Goal: Task Accomplishment & Management: Manage account settings

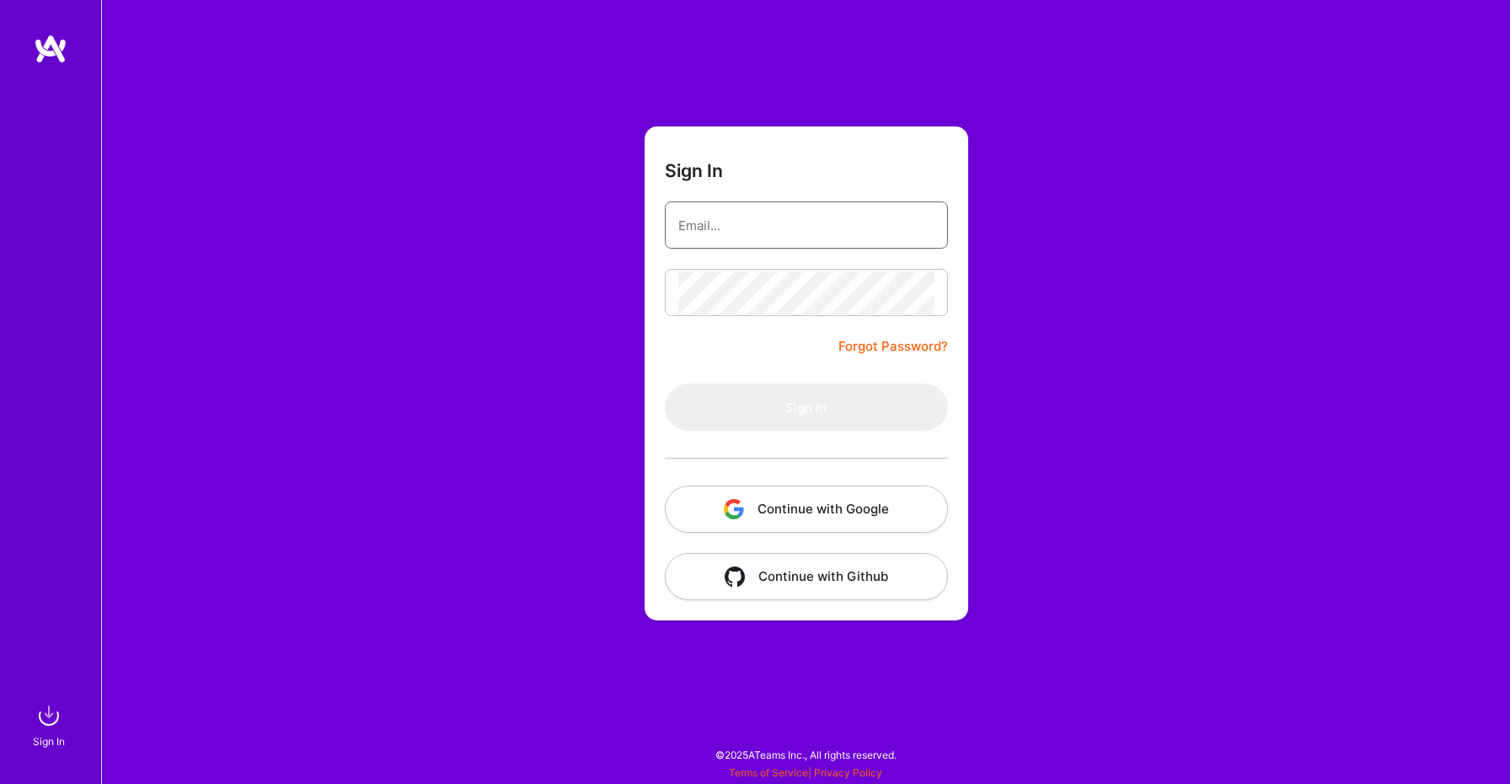
type input "[PERSON_NAME][EMAIL_ADDRESS][DOMAIN_NAME]"
click at [764, 410] on button "Sign In" at bounding box center [806, 406] width 283 height 47
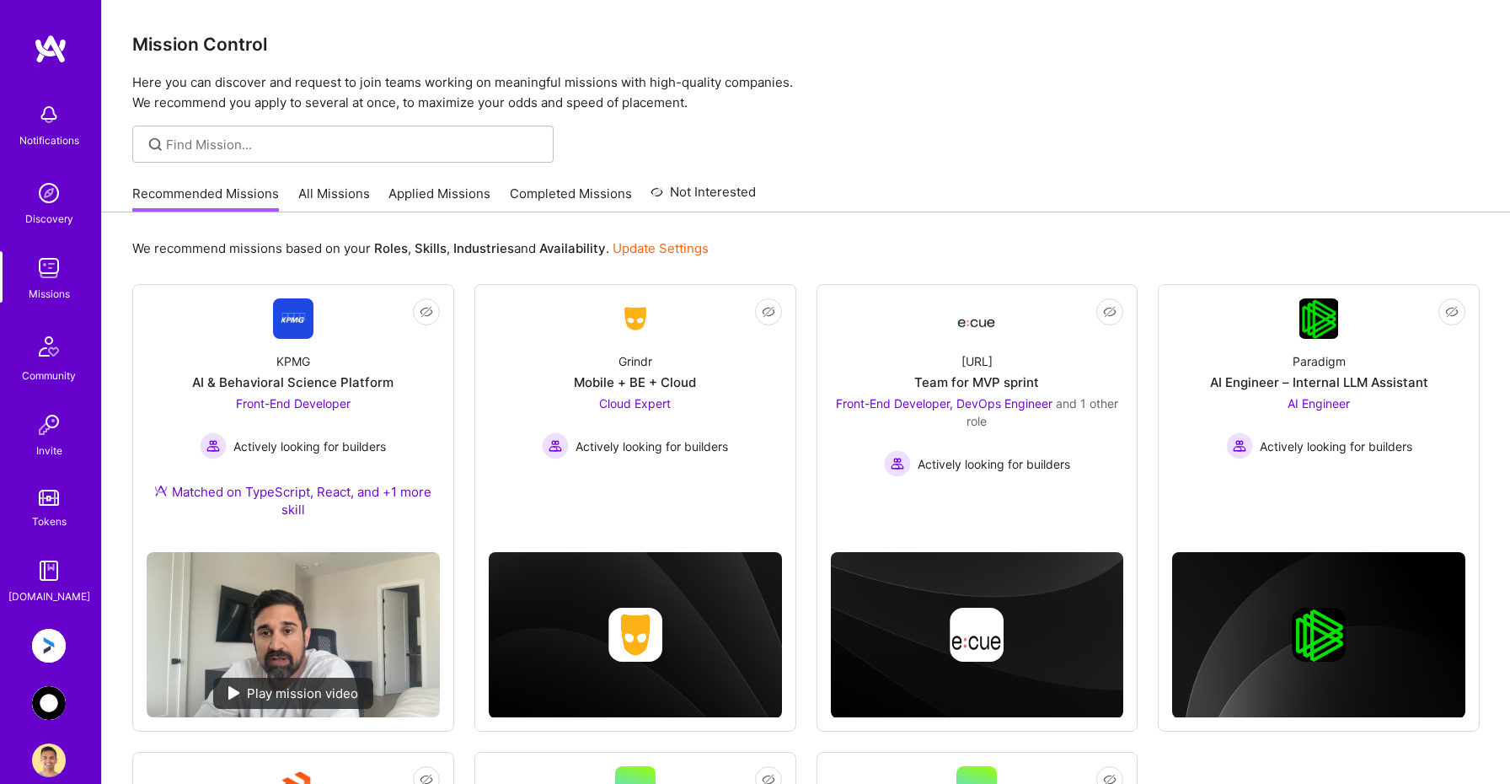
click at [50, 653] on img at bounding box center [49, 646] width 34 height 34
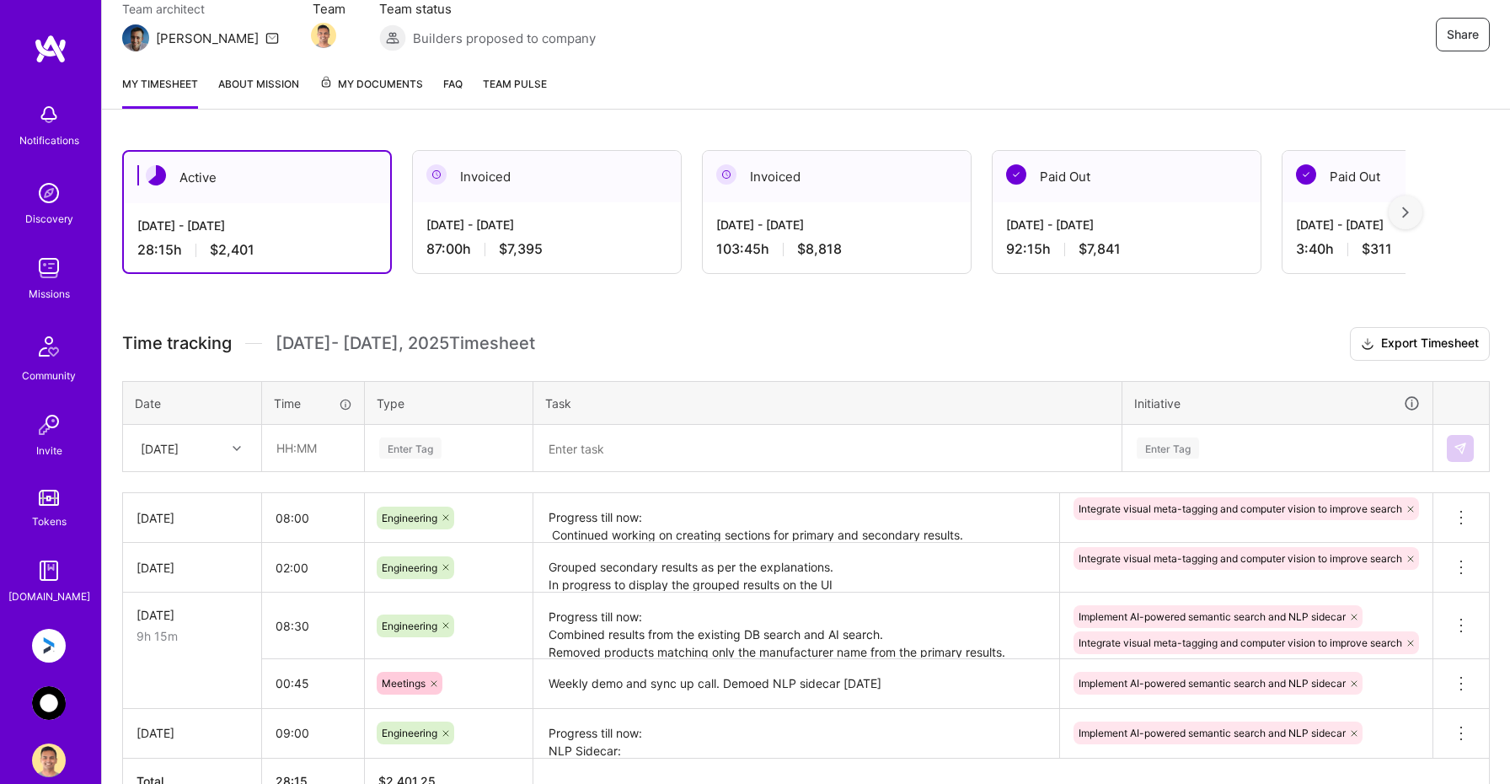
scroll to position [163, 0]
click at [52, 709] on img at bounding box center [49, 703] width 34 height 34
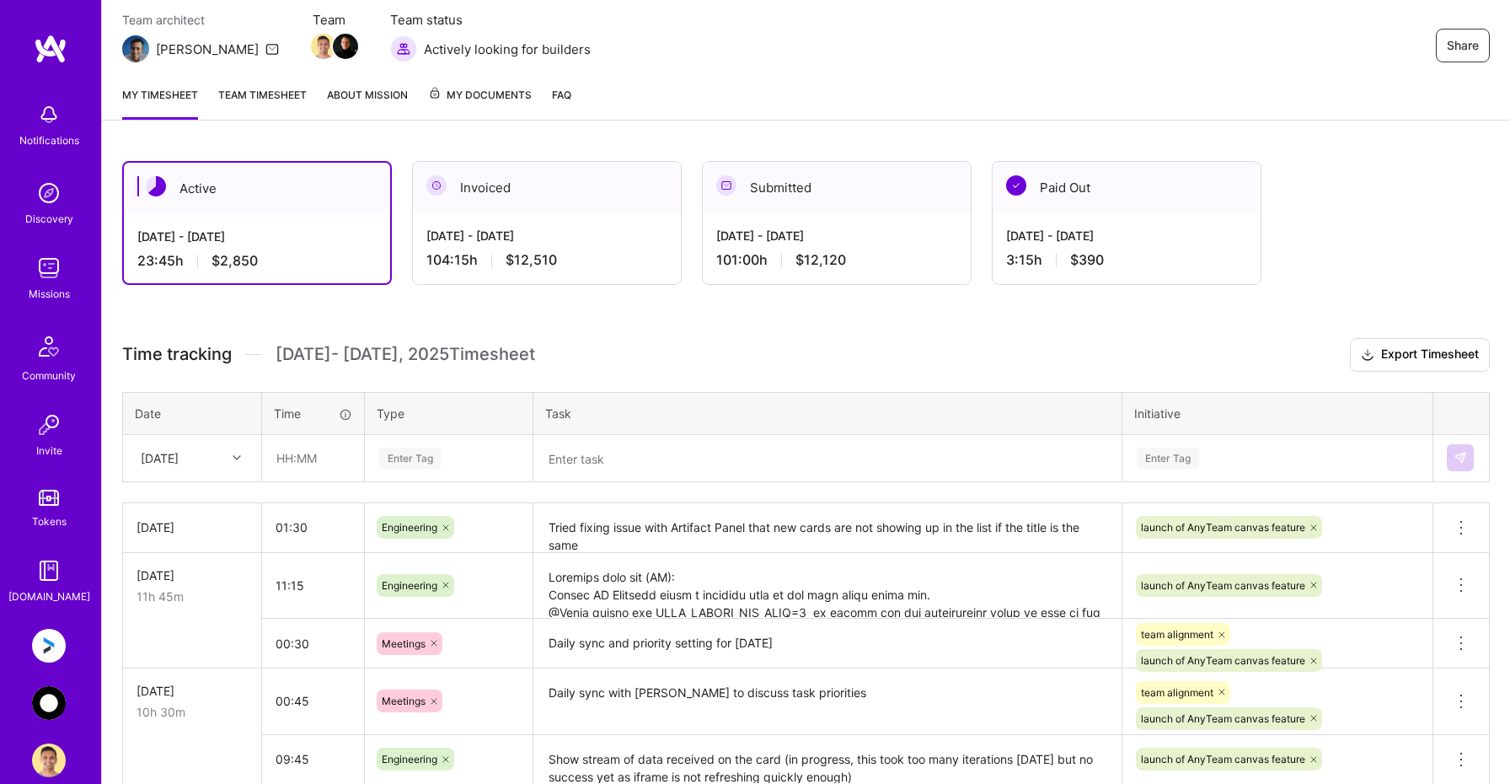
scroll to position [151, 0]
click at [238, 452] on icon at bounding box center [237, 456] width 8 height 8
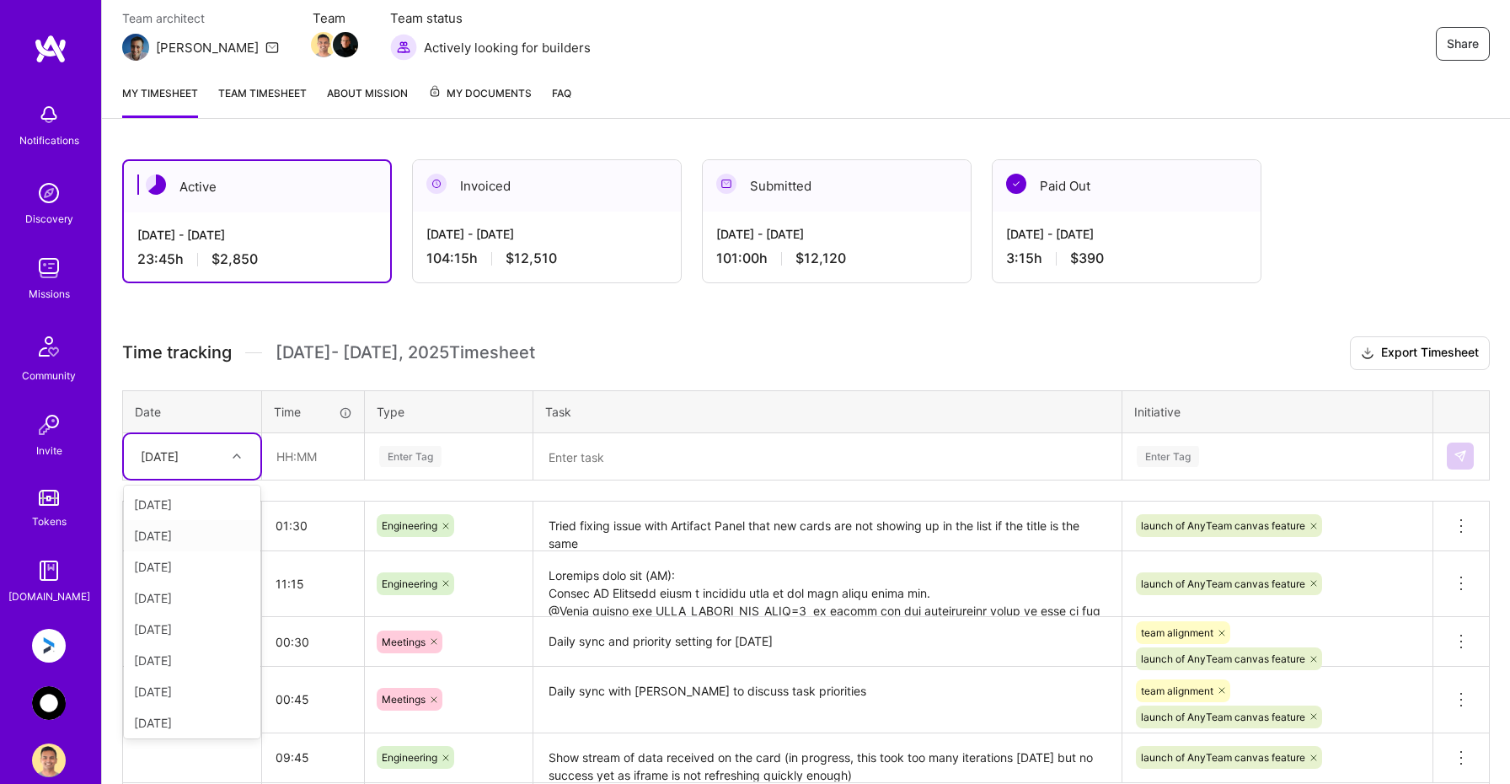
click at [174, 537] on div "[DATE]" at bounding box center [192, 535] width 136 height 31
click at [301, 461] on input "text" at bounding box center [313, 456] width 100 height 45
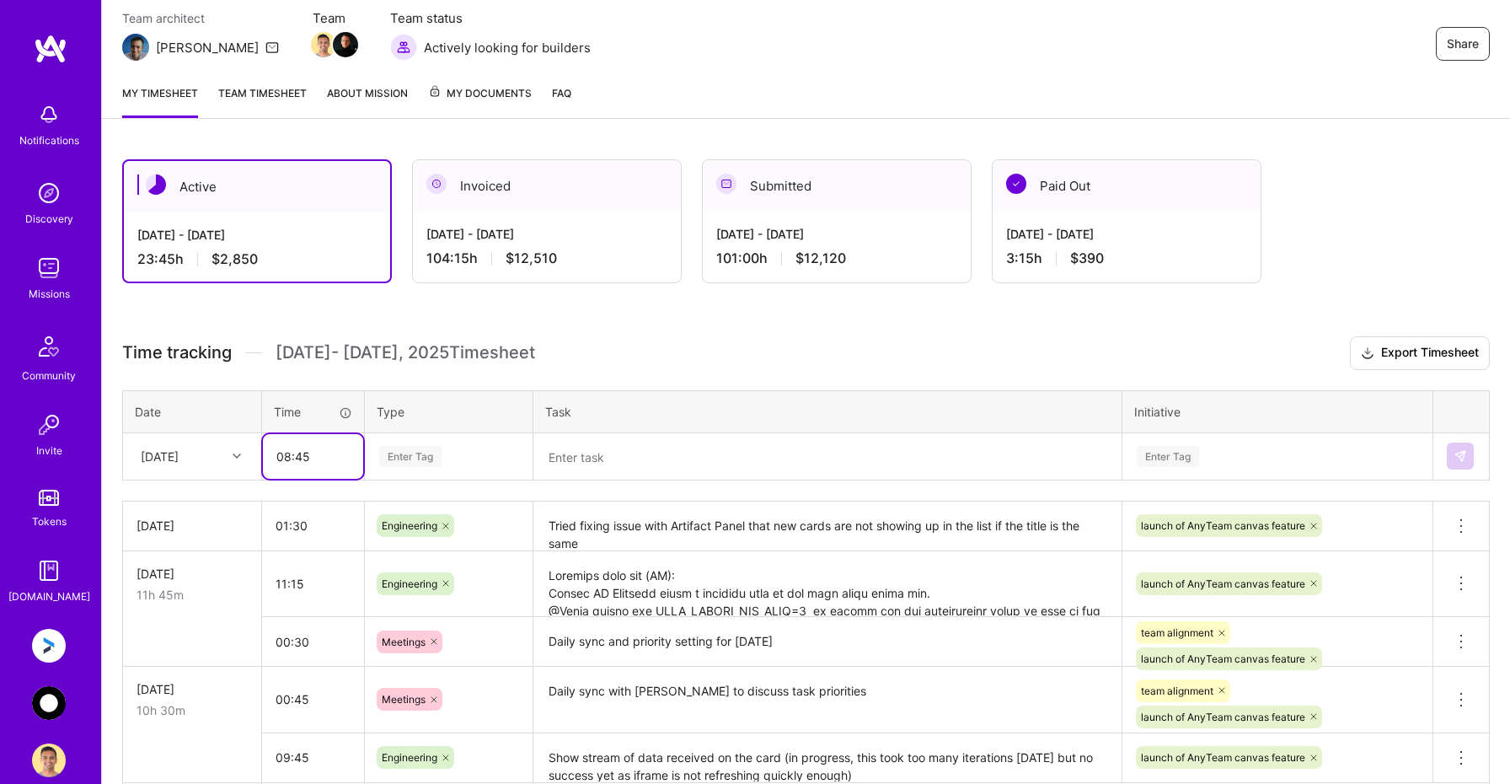
type input "08:45"
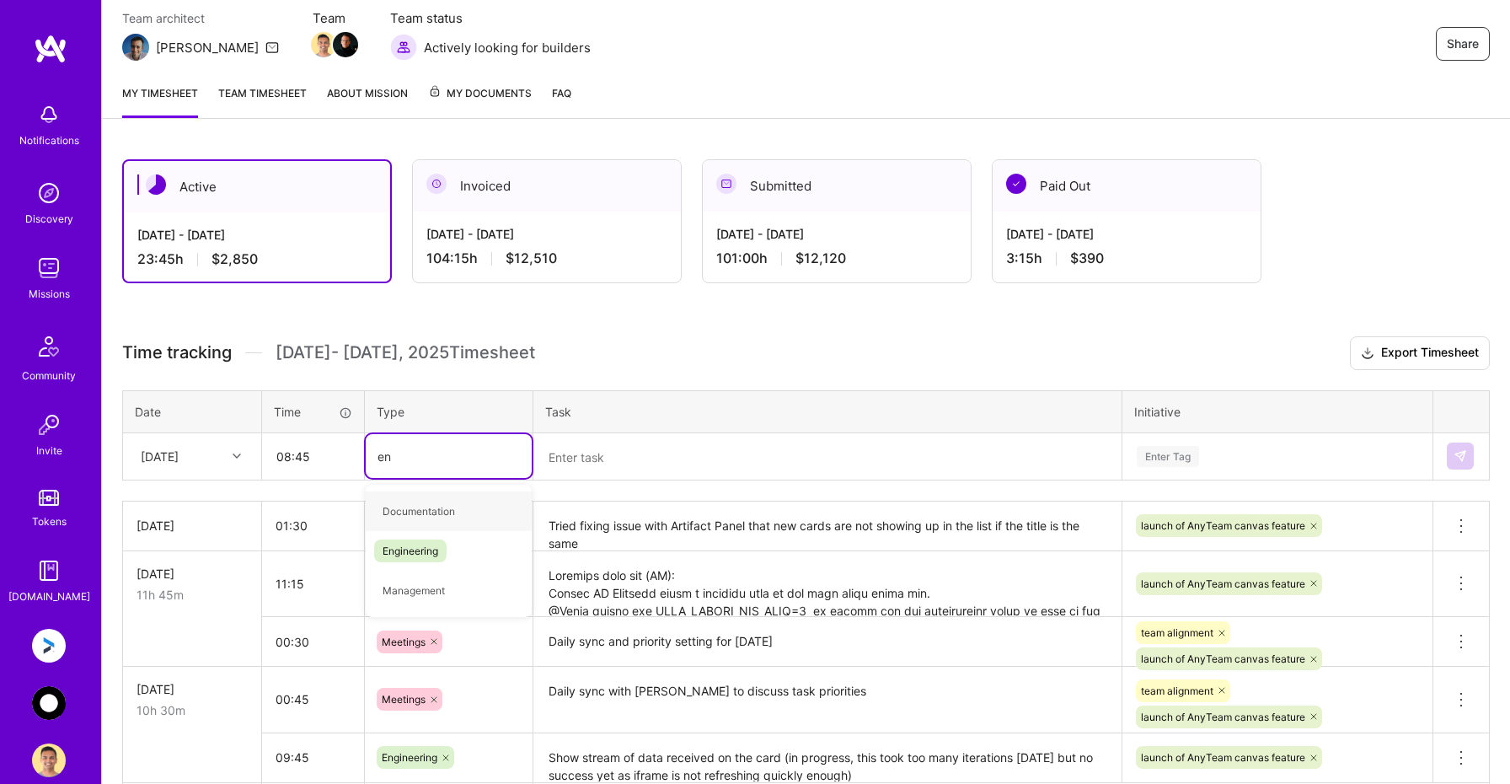
type input "eng"
click at [448, 512] on div "Engineering" at bounding box center [449, 511] width 166 height 40
click at [614, 460] on textarea at bounding box center [827, 457] width 585 height 44
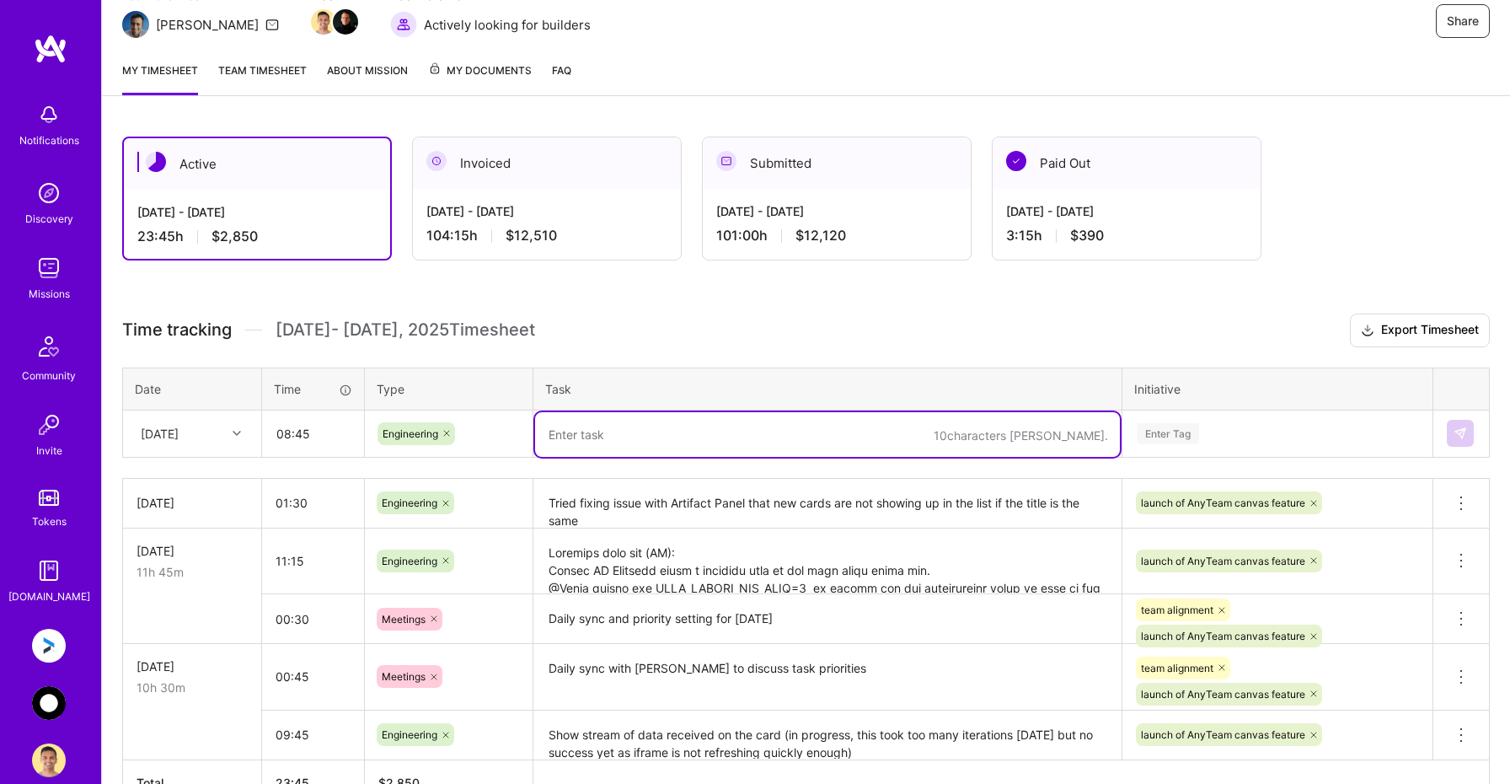
scroll to position [180, 0]
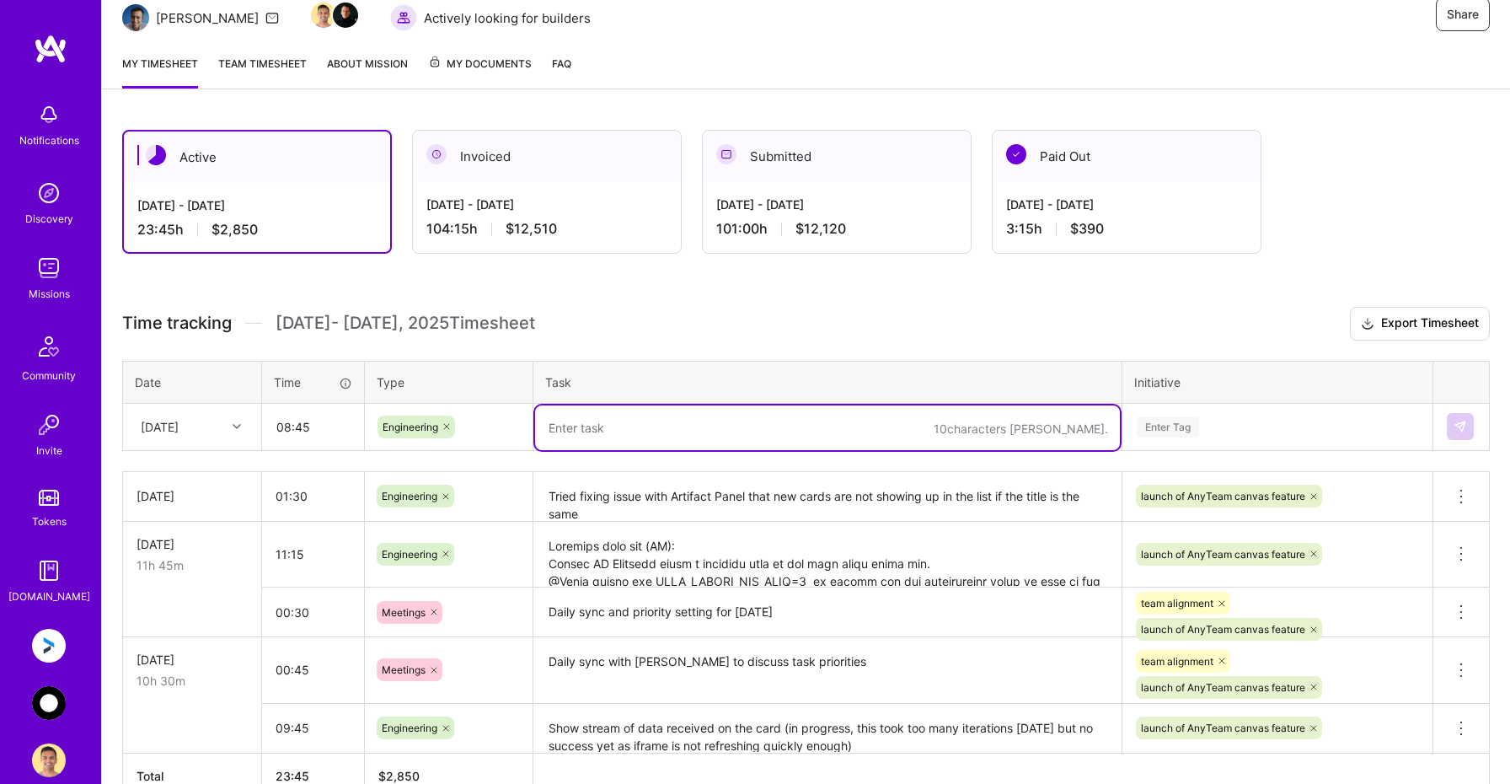
click at [55, 641] on img at bounding box center [49, 646] width 34 height 34
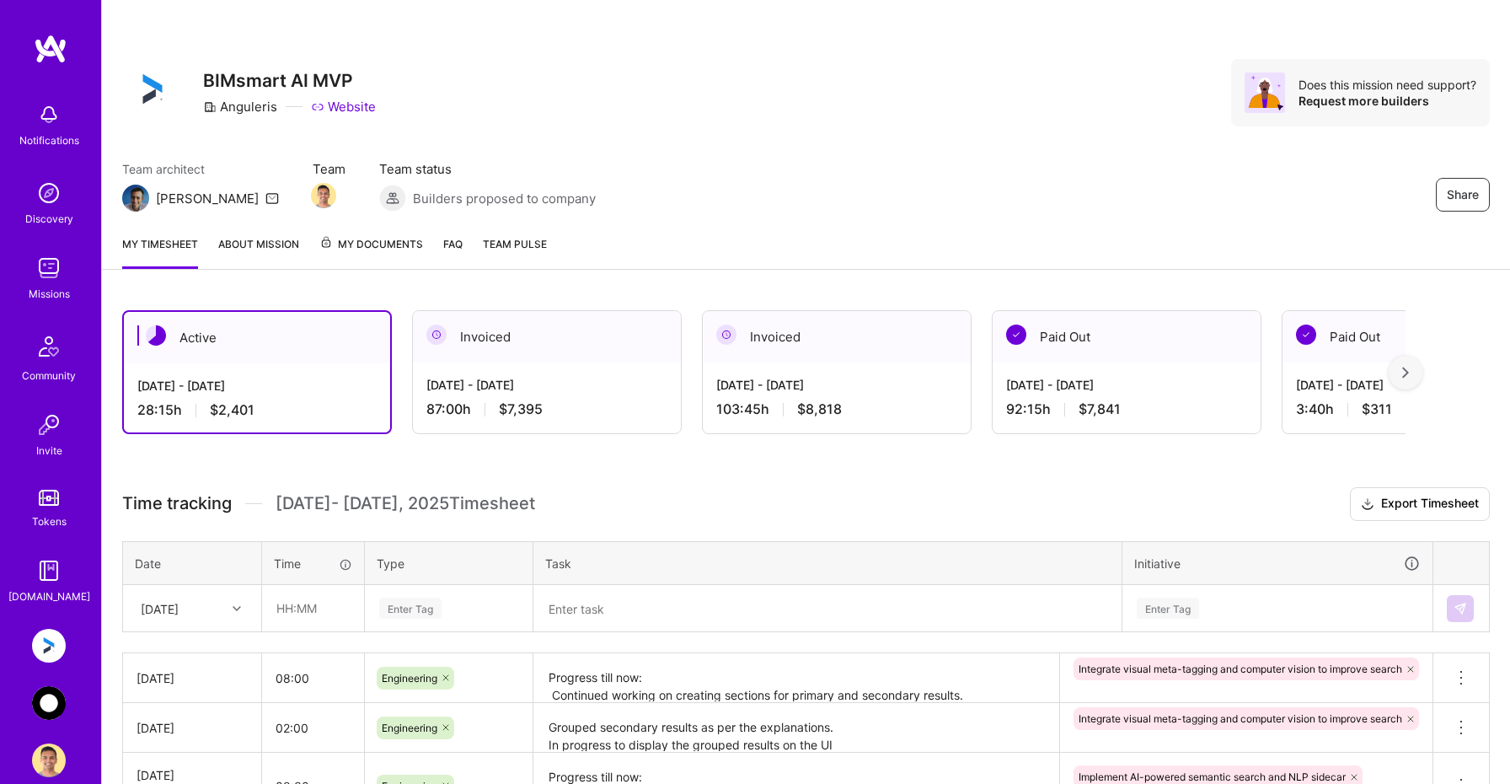
click at [198, 614] on div "Time tracking [DATE] - [DATE] Timesheet Export Timesheet Date Time Type Task In…" at bounding box center [805, 725] width 1367 height 477
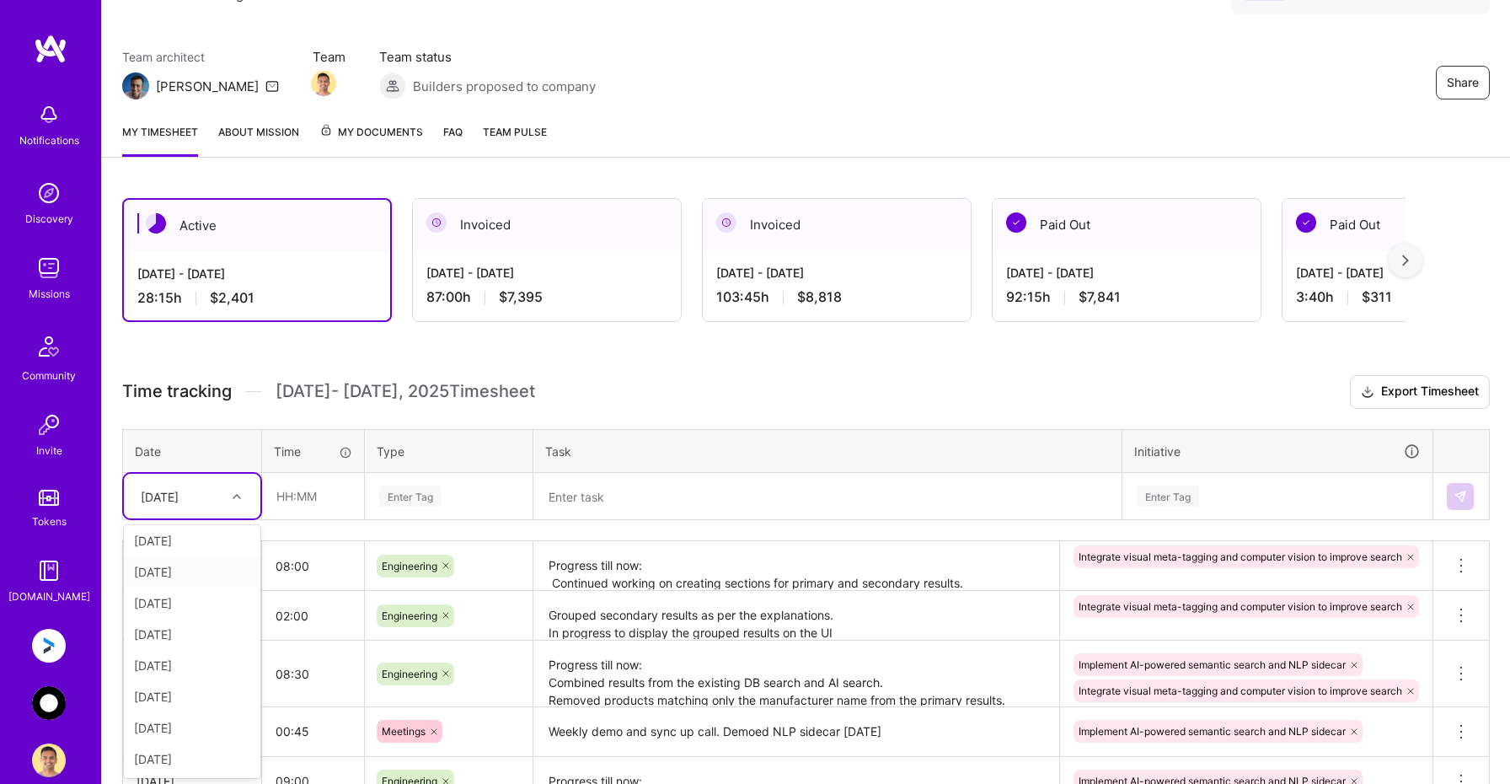
scroll to position [34, 0]
click at [172, 765] on div "[DATE]" at bounding box center [192, 759] width 136 height 31
click at [335, 495] on input "text" at bounding box center [313, 496] width 100 height 45
click at [325, 500] on input "09:00" at bounding box center [313, 496] width 100 height 45
type input "09:15"
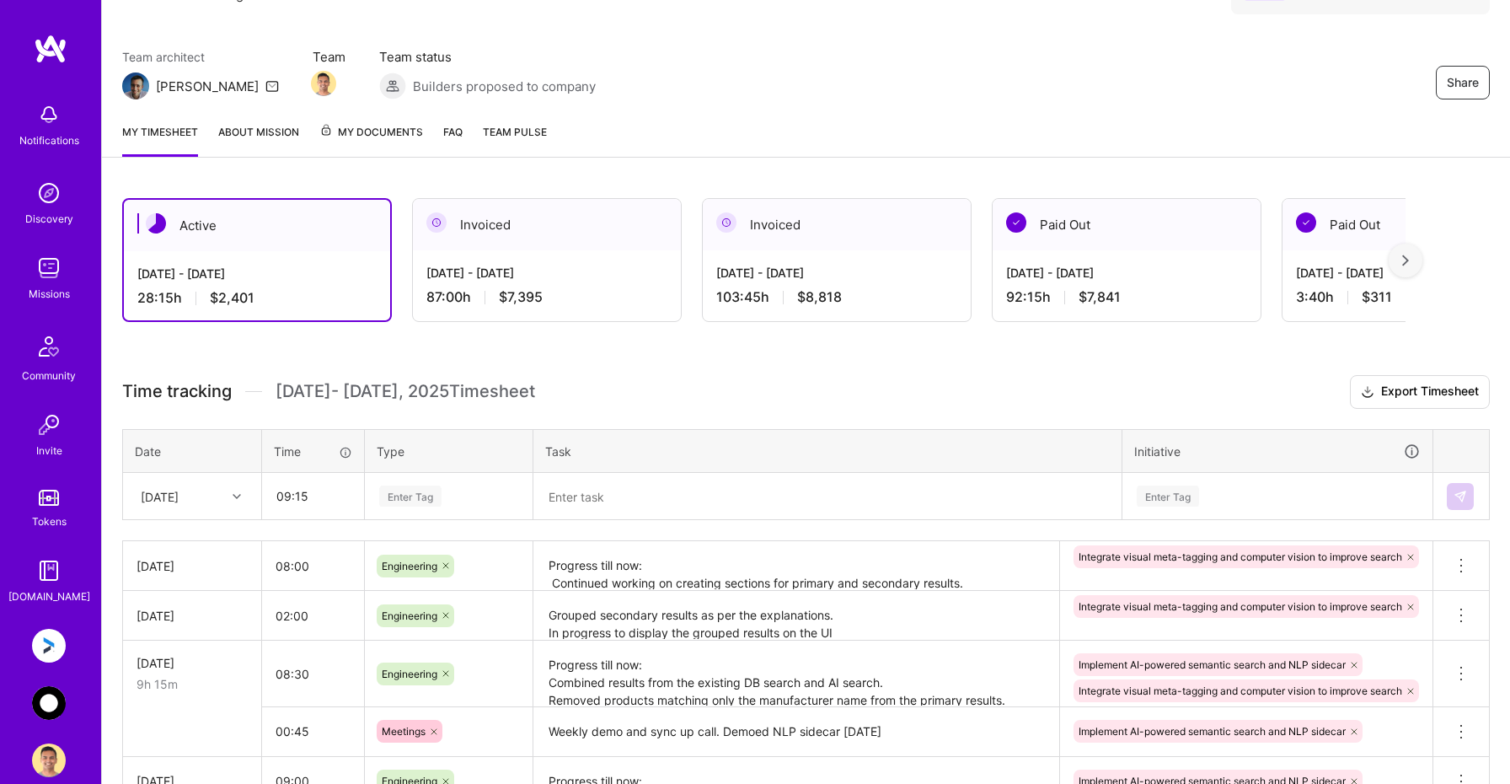
click at [440, 505] on div "Enter Tag" at bounding box center [410, 496] width 62 height 26
type input "eng"
click at [425, 559] on span "Engineering" at bounding box center [410, 551] width 72 height 23
click at [592, 483] on textarea at bounding box center [827, 496] width 585 height 44
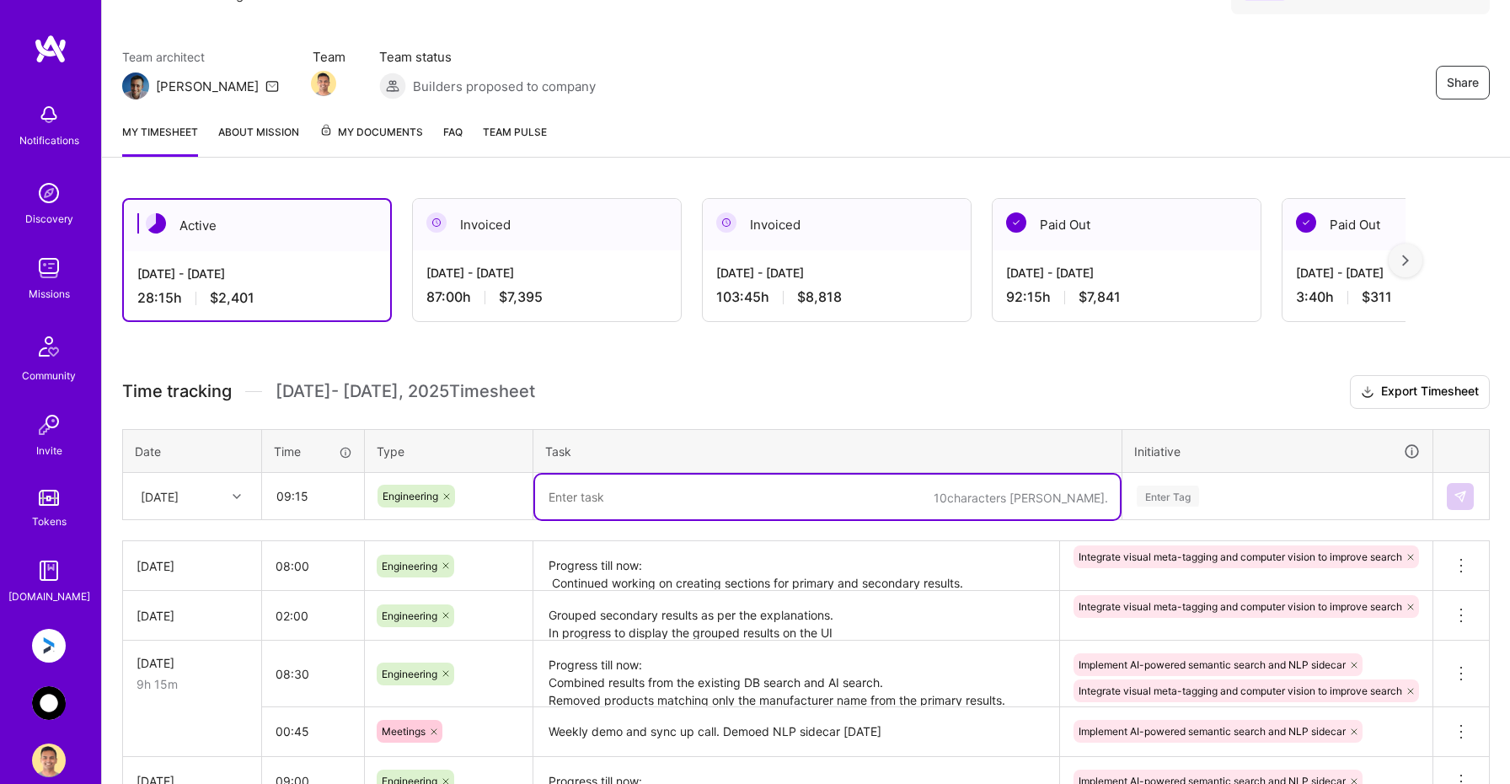
paste textarea "Progress for [DATE]: Use LLM to group similar explanations. Group secondary res…"
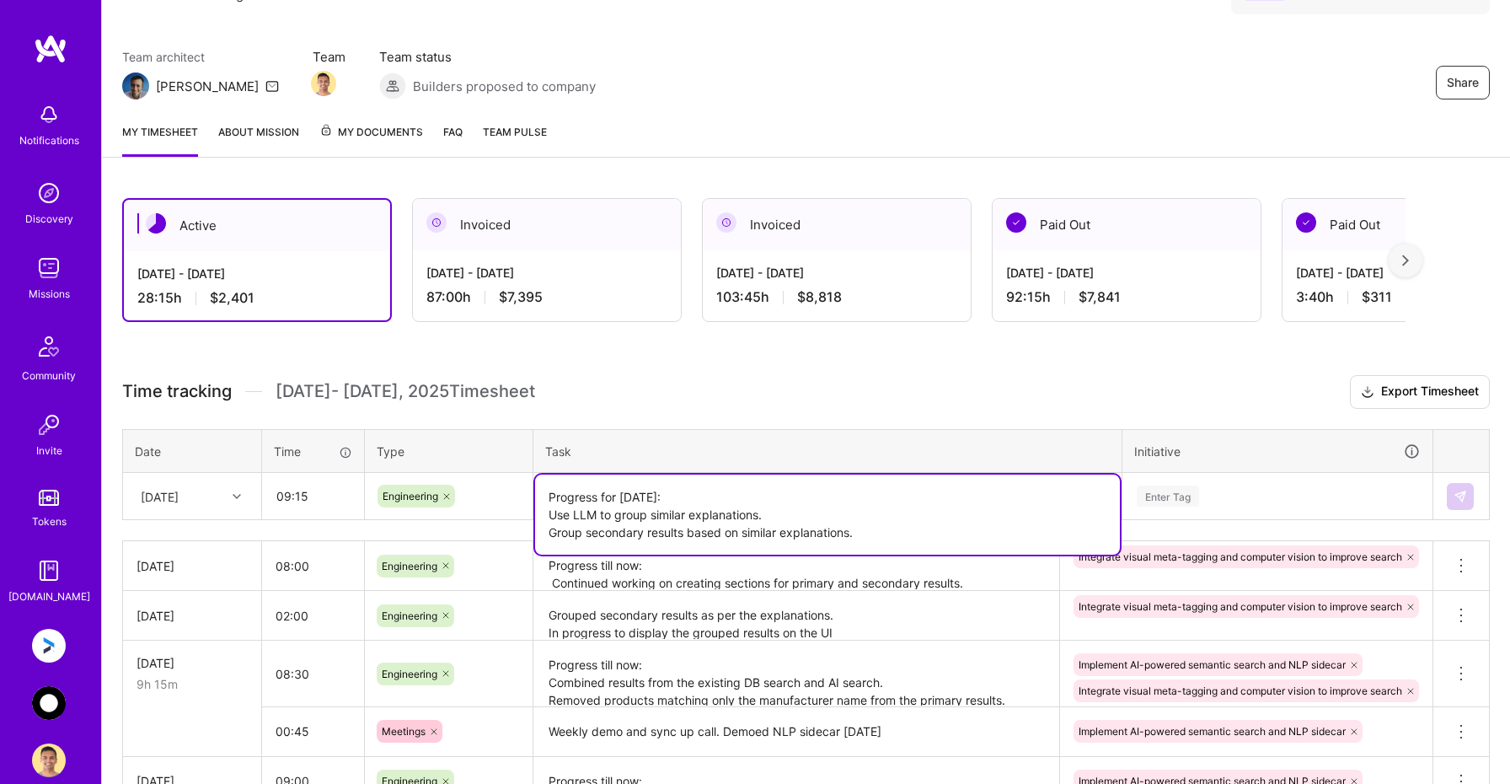
click at [780, 506] on textarea "Progress for [DATE]: Use LLM to group similar explanations. Group secondary res…" at bounding box center [827, 514] width 585 height 80
type textarea "Progress for [DATE]: Use LLM to group similar explanations for secondary result…"
click at [1271, 500] on div "Enter Tag" at bounding box center [1277, 496] width 308 height 44
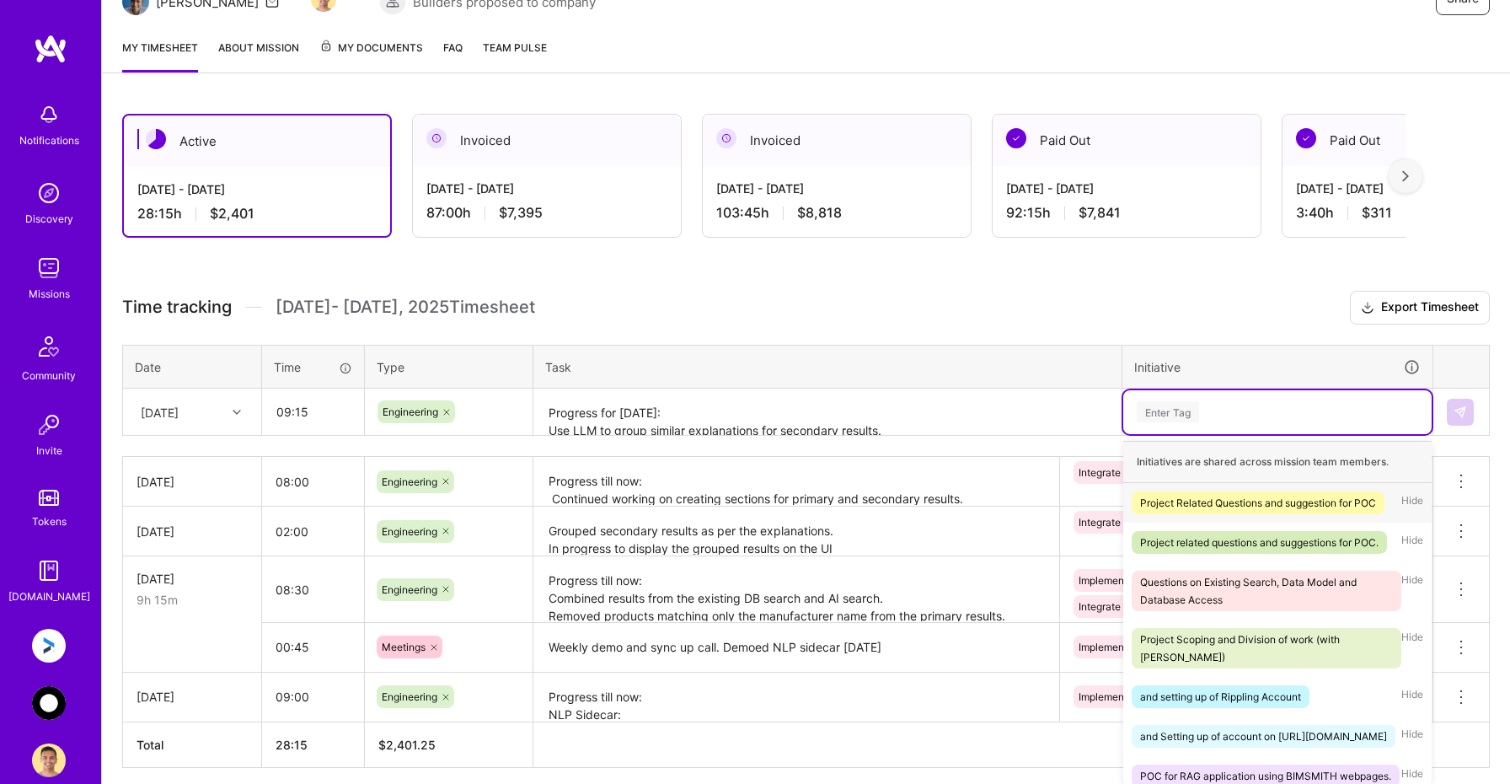
scroll to position [205, 0]
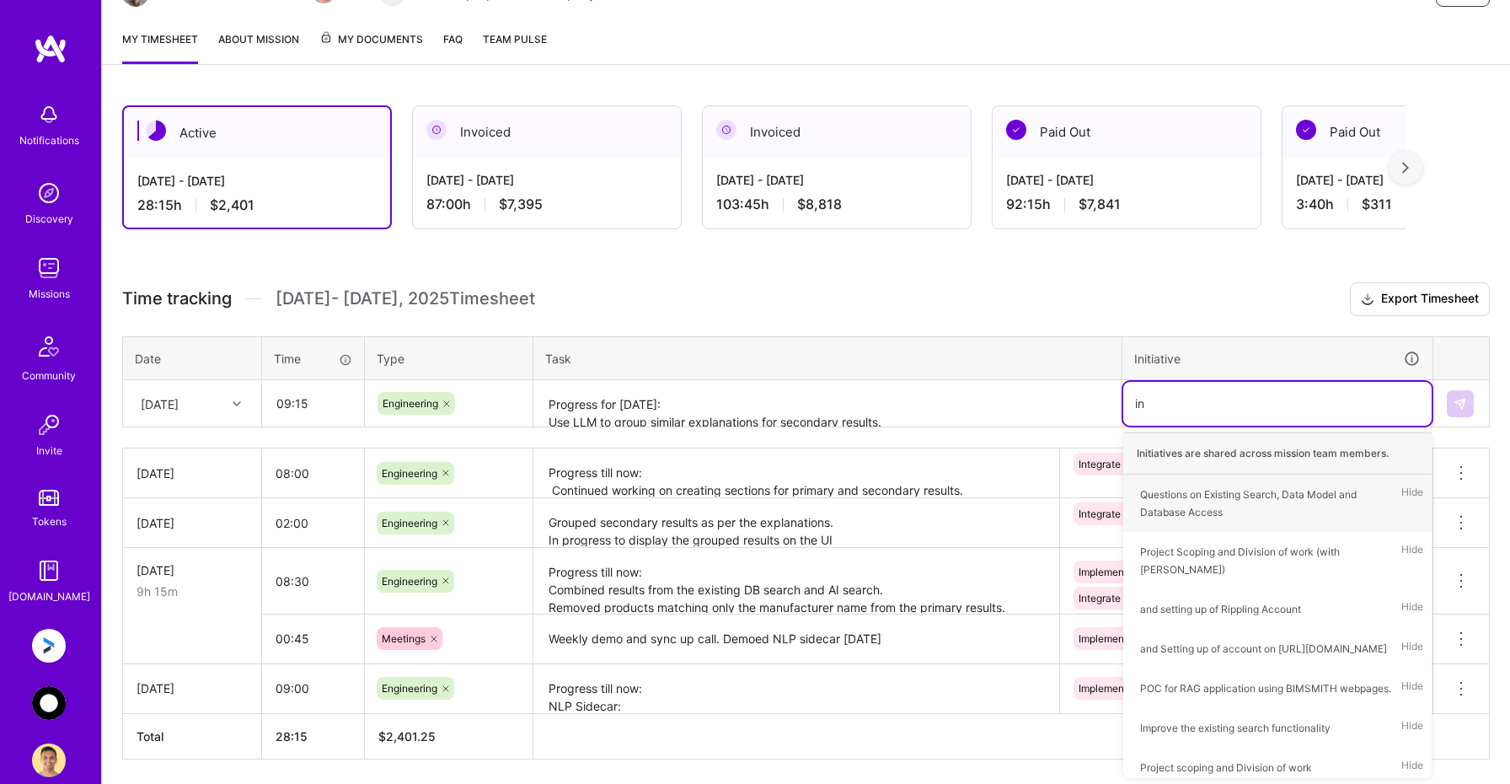
type input "int"
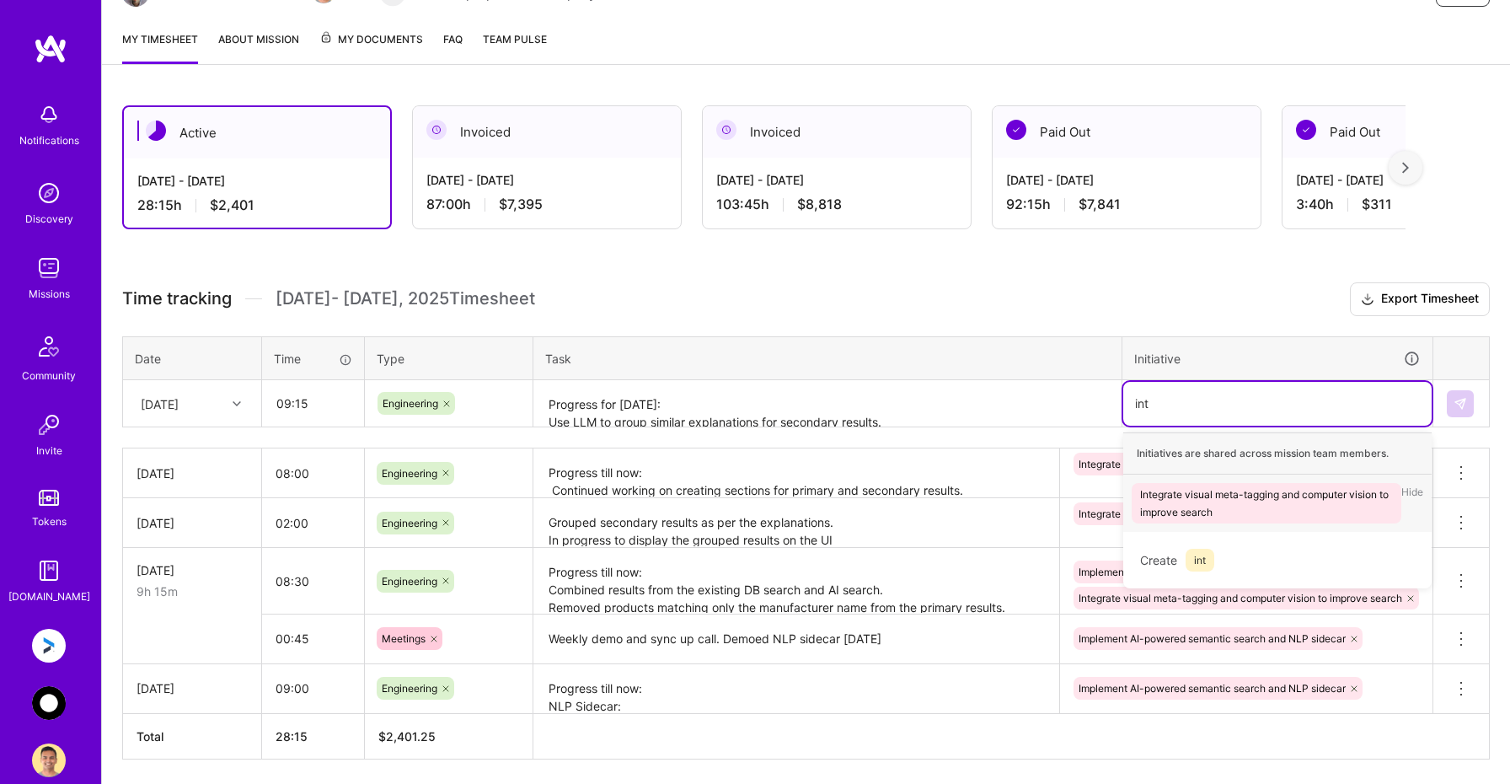
click at [1223, 509] on div "Integrate visual meta-tagging and computer vision to improve search" at bounding box center [1266, 502] width 253 height 35
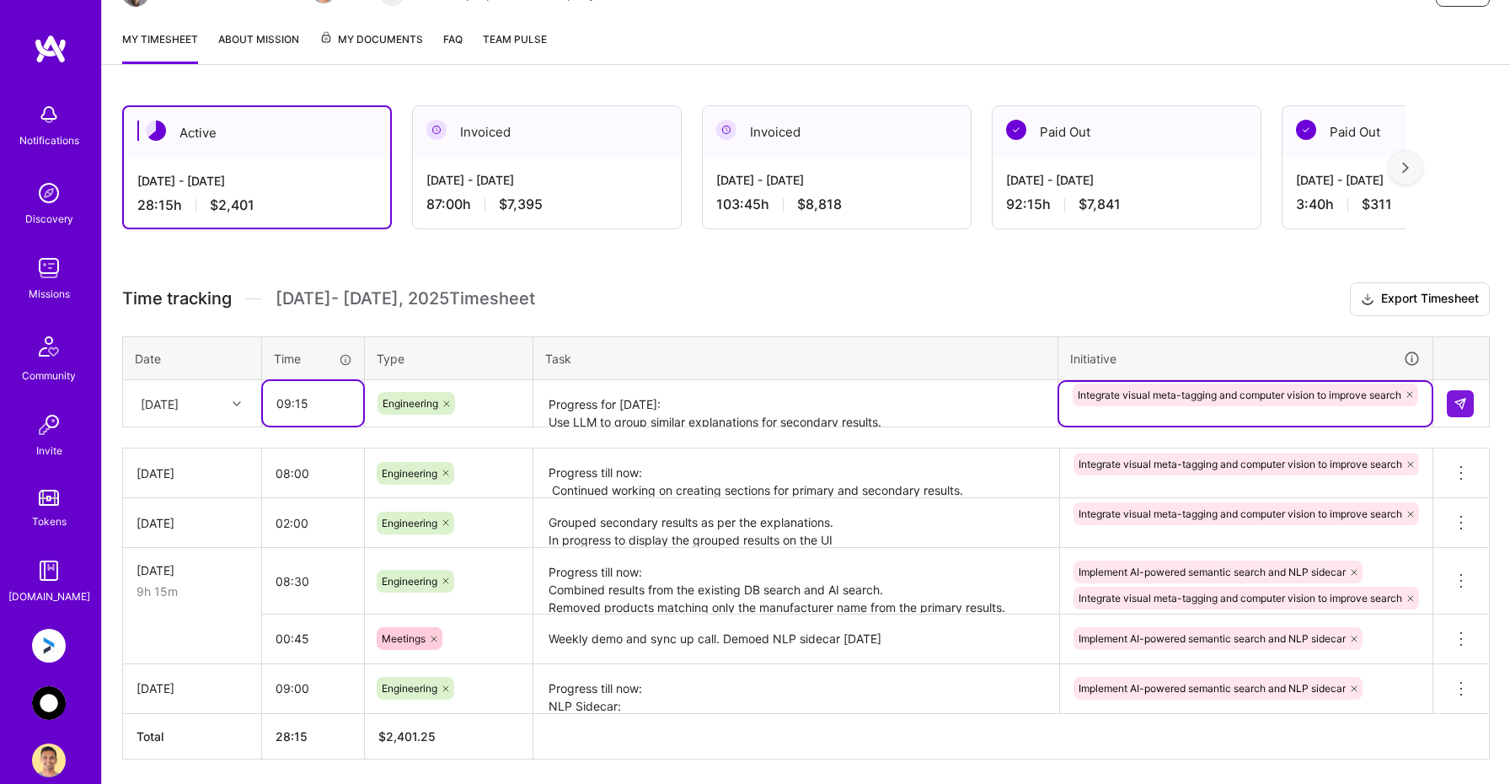
click at [290, 399] on input "09:15" at bounding box center [313, 403] width 100 height 45
type input "10:15"
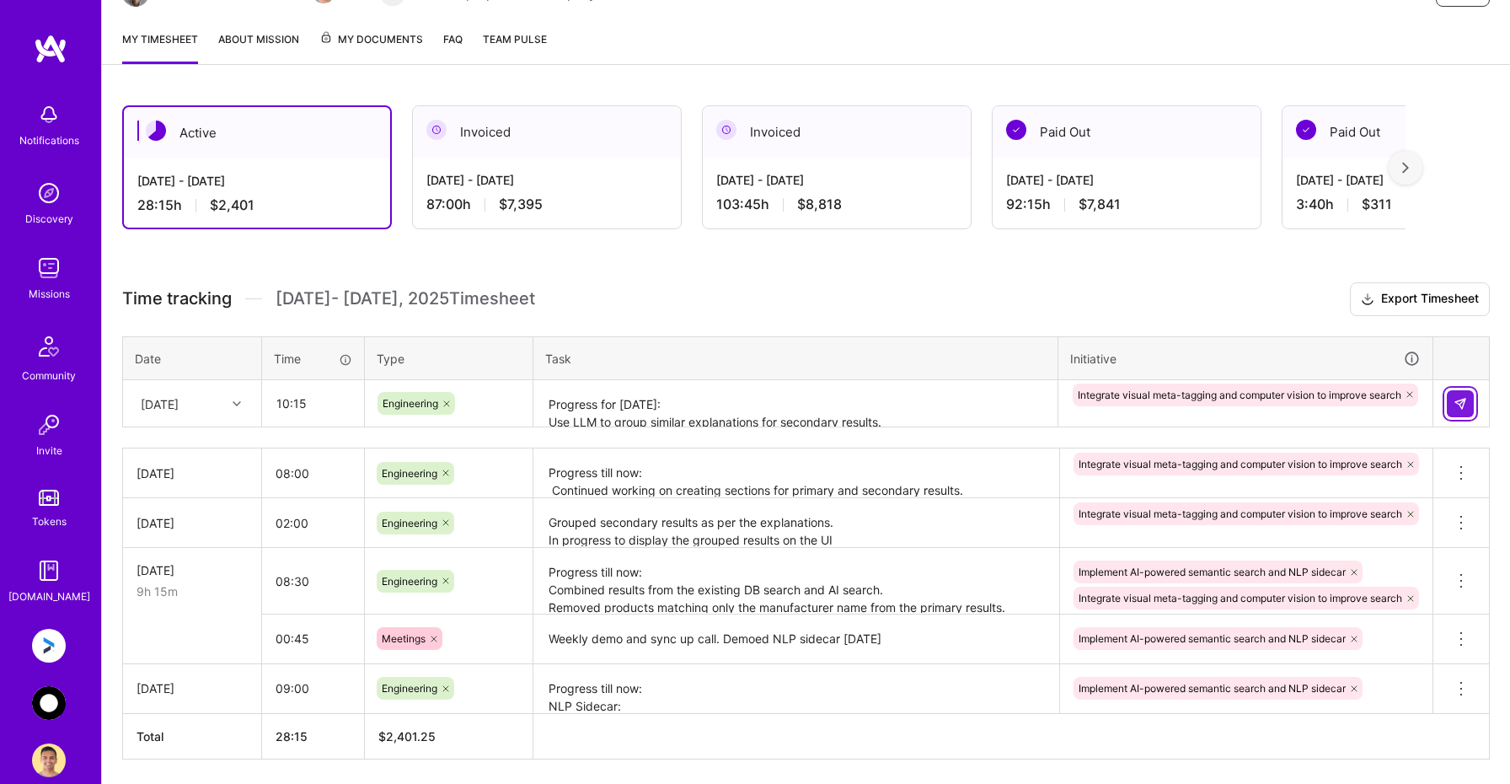
click at [1458, 409] on button at bounding box center [1460, 403] width 27 height 27
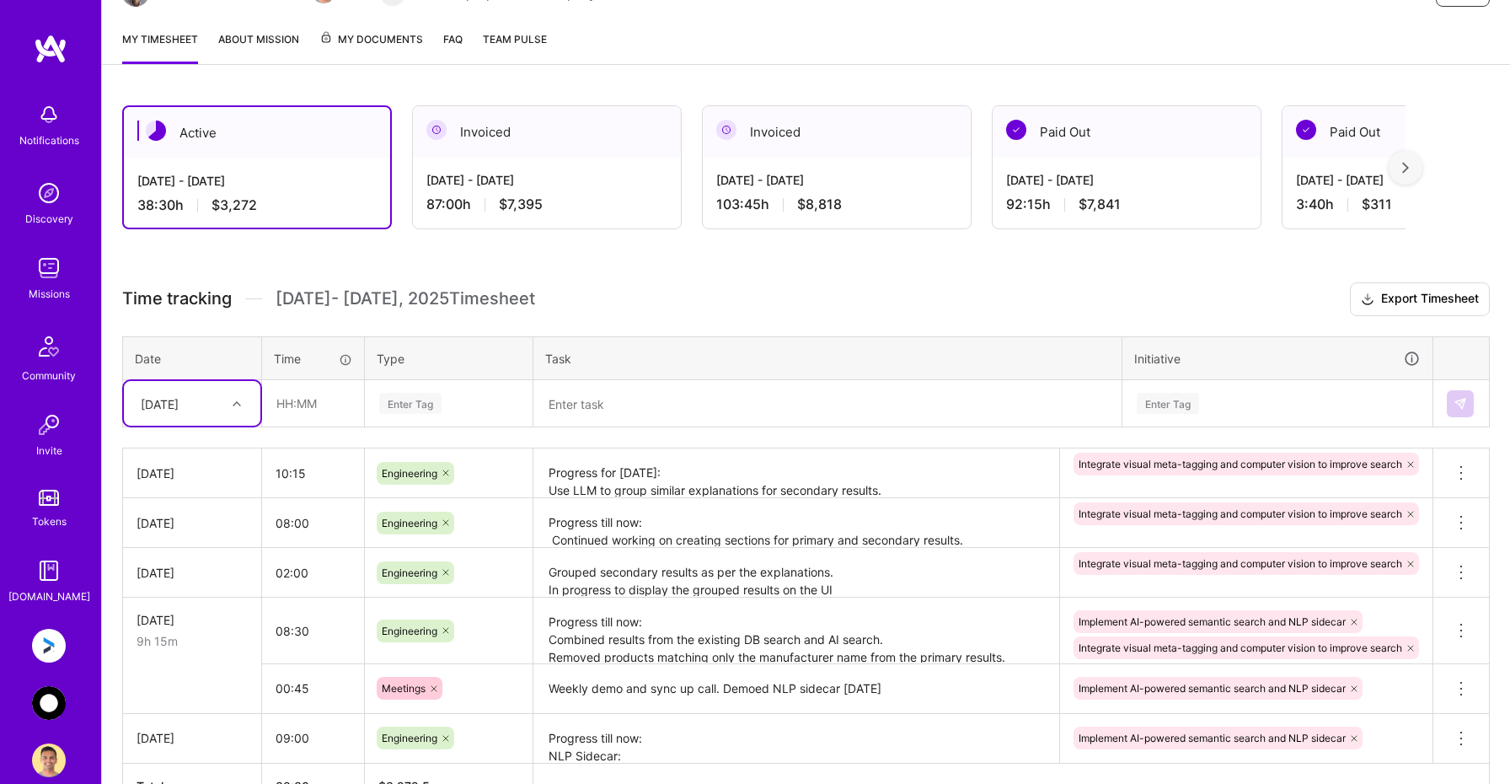
click at [51, 704] on img at bounding box center [49, 703] width 34 height 34
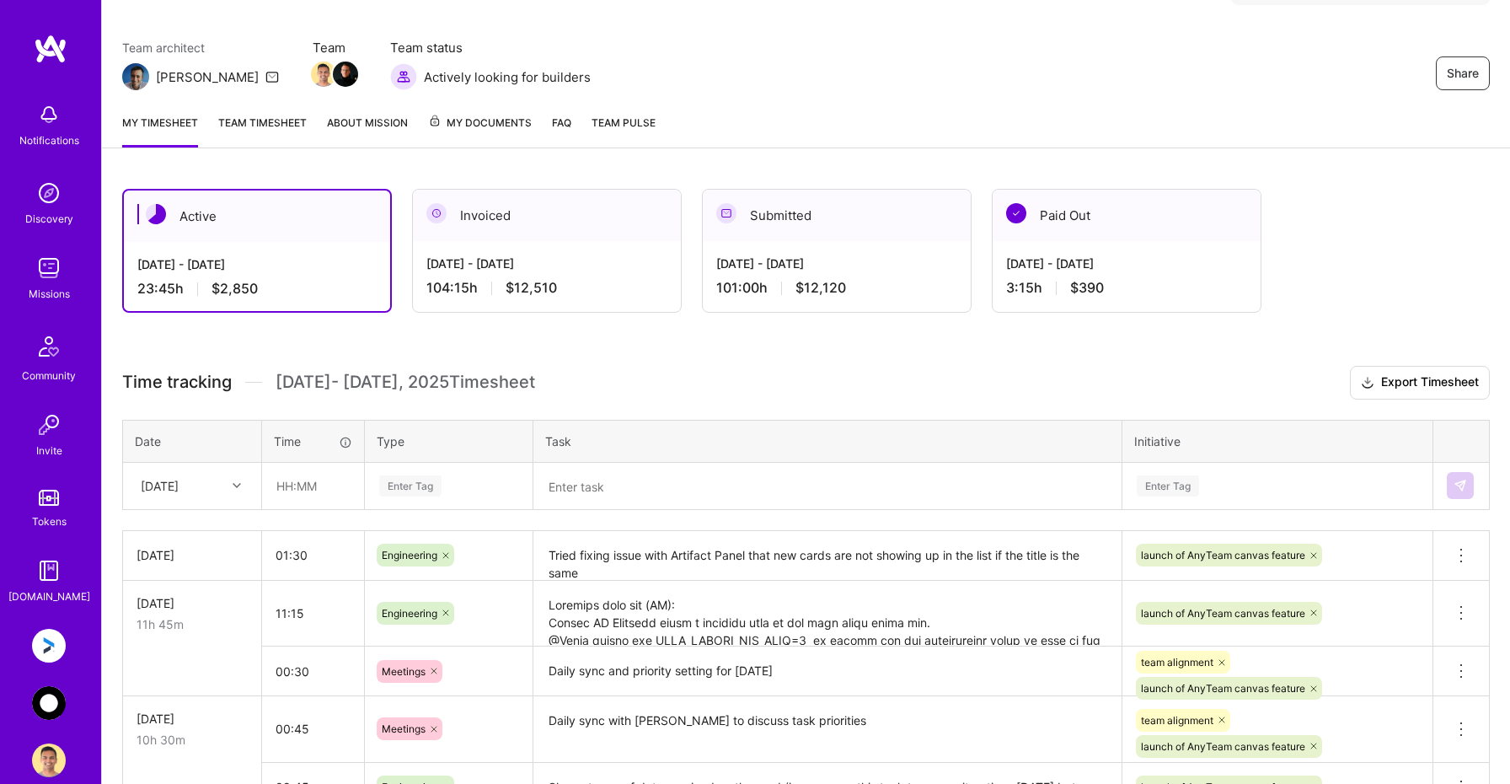
scroll to position [125, 0]
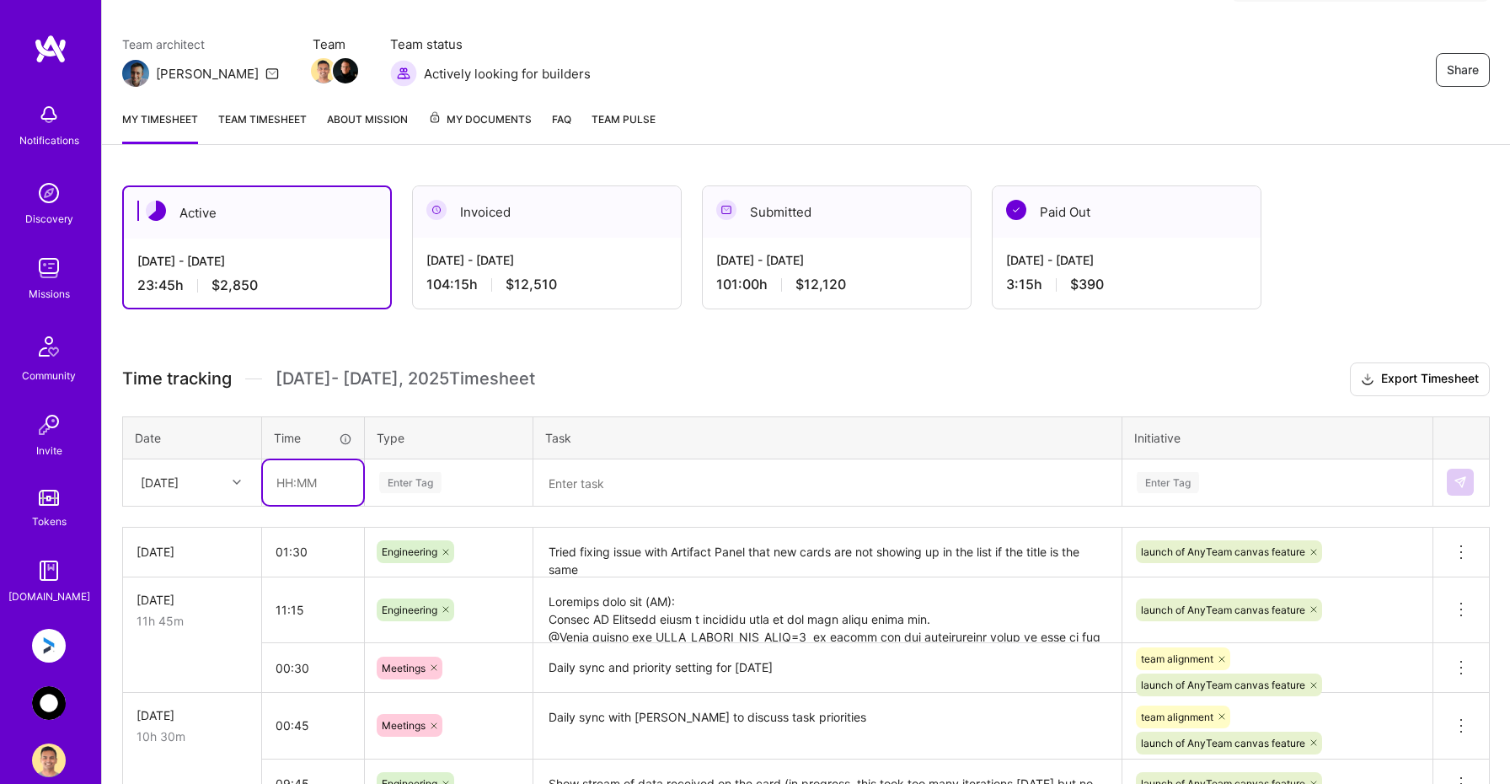
click at [301, 479] on input "text" at bounding box center [313, 482] width 100 height 45
type input "08:45"
click at [223, 484] on div "[DATE]" at bounding box center [179, 482] width 94 height 28
click at [181, 742] on div "[DATE]" at bounding box center [192, 745] width 136 height 31
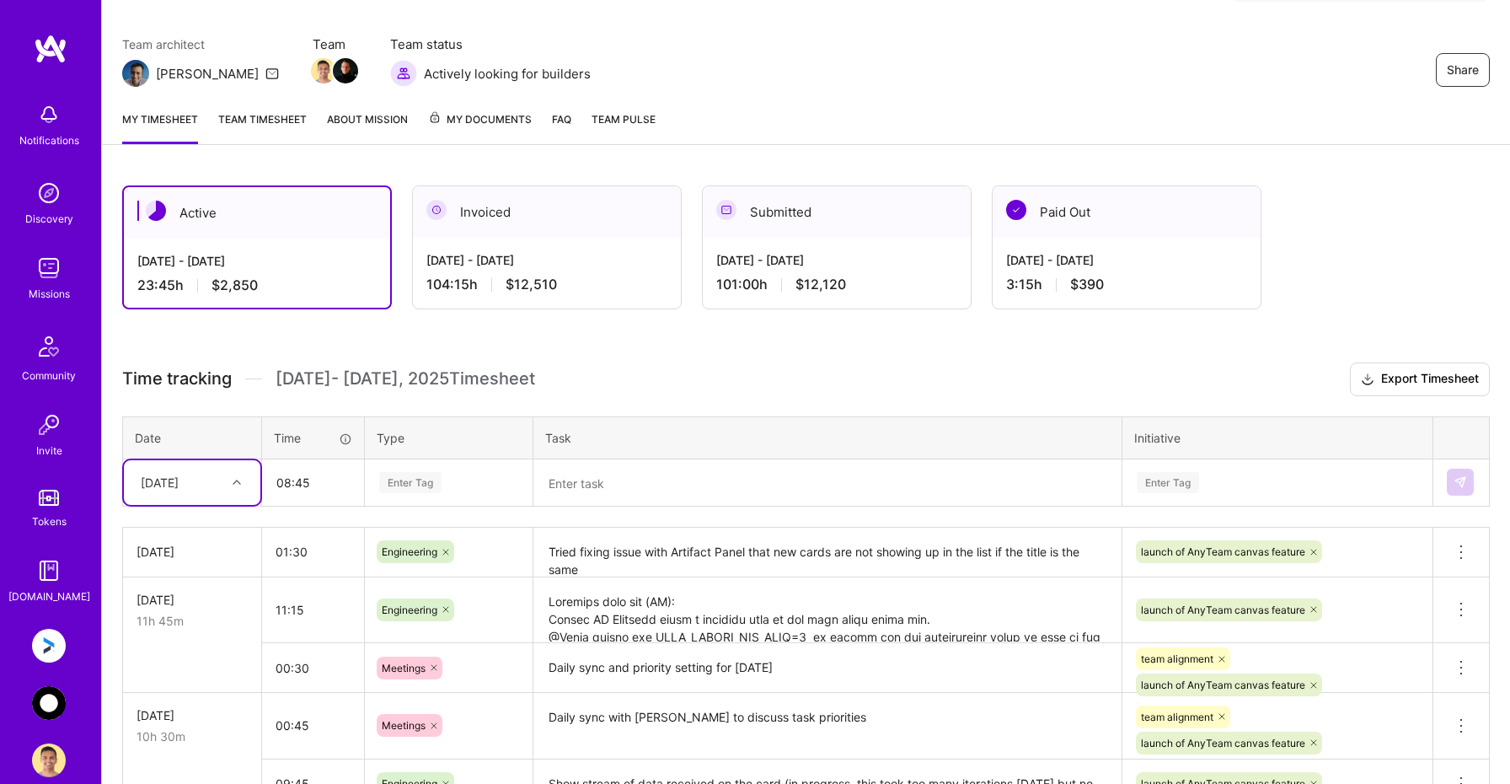
click at [421, 474] on div "Enter Tag" at bounding box center [410, 482] width 62 height 26
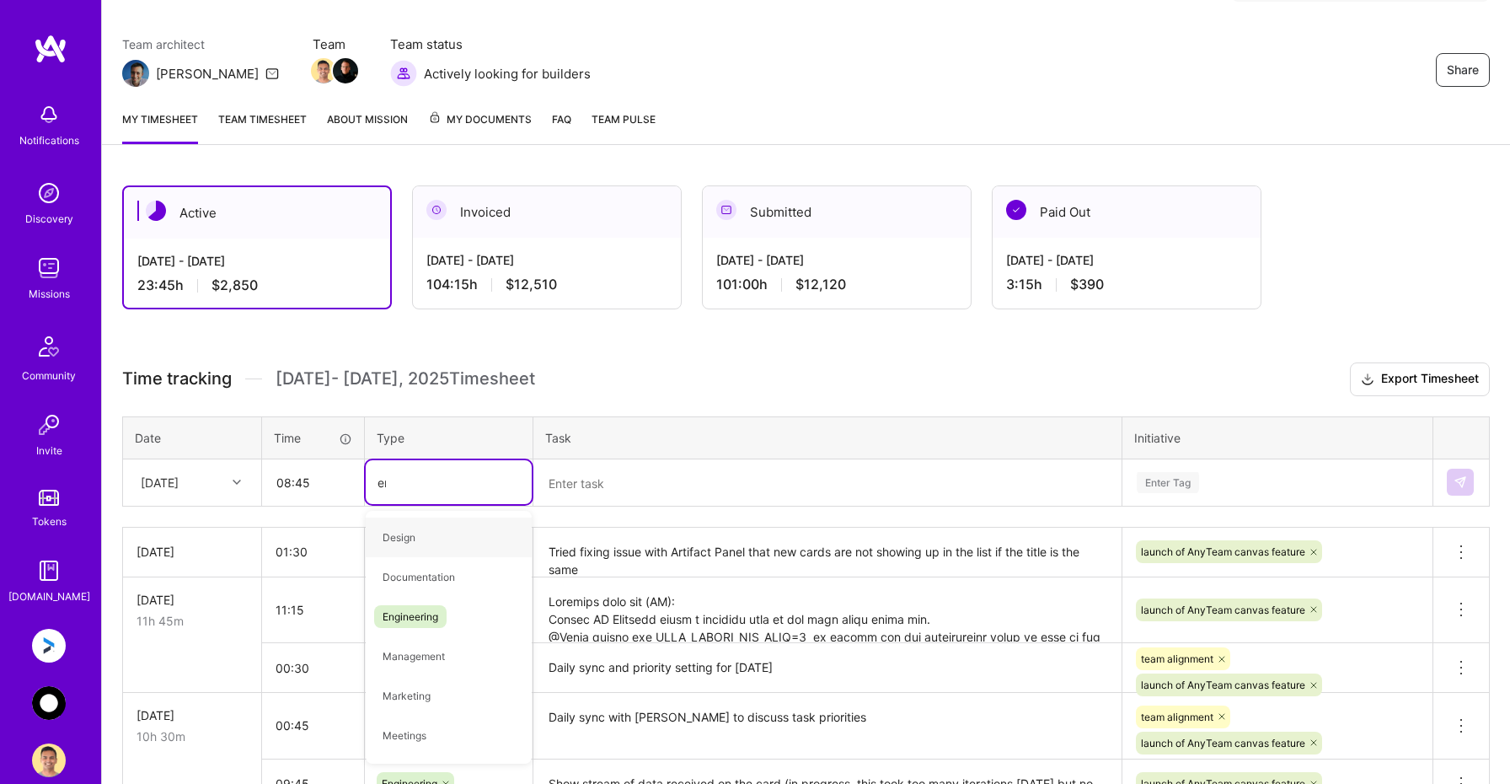
type input "eng"
click at [424, 538] on span "Engineering" at bounding box center [410, 537] width 72 height 23
click at [602, 485] on textarea at bounding box center [827, 483] width 585 height 44
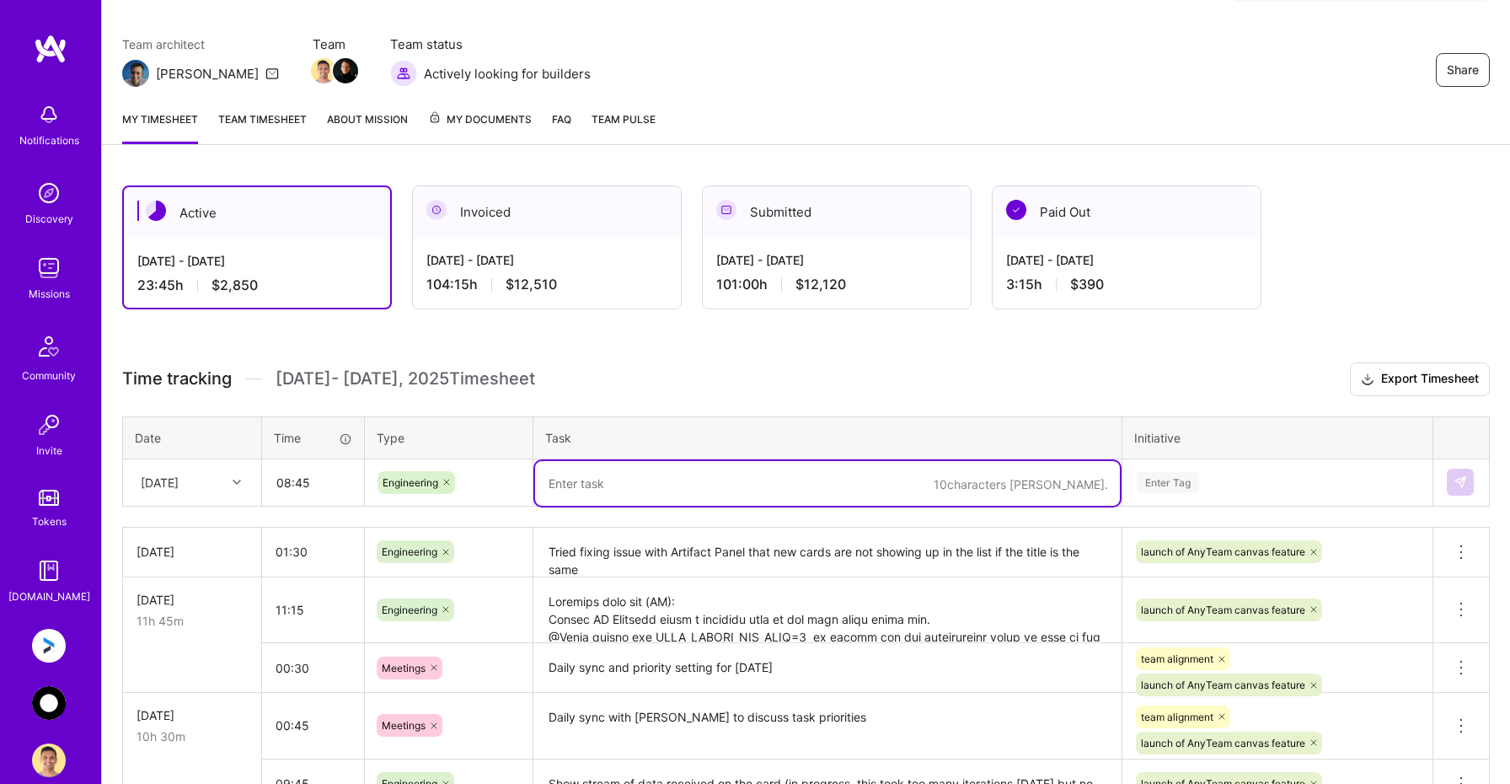
paste textarea "Discussed the issues with @[PERSON_NAME] on stage and made preliminary fixes Ra…"
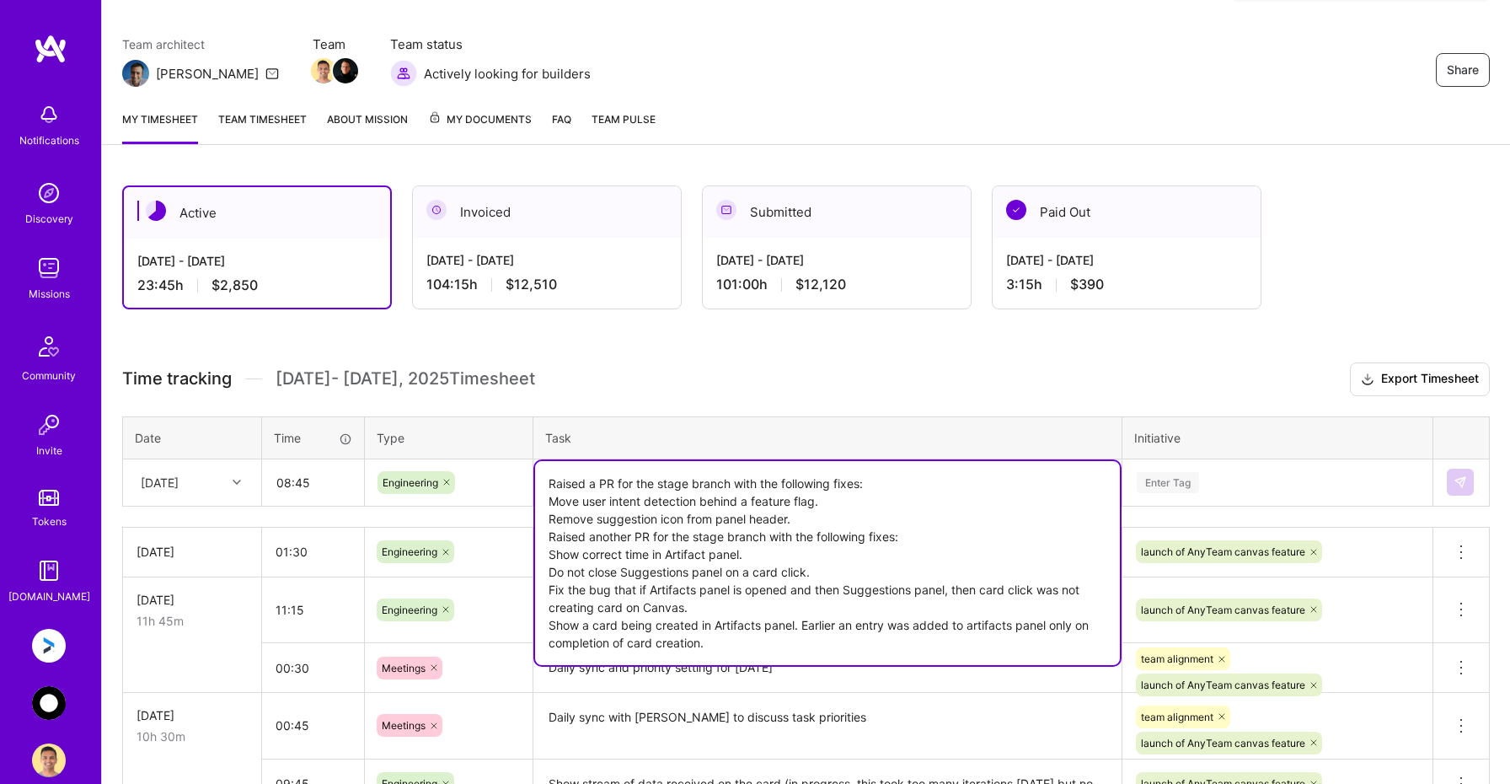
type textarea "Raised a PR for the stage branch with the following fixes: Move user intent det…"
click at [294, 479] on input "08:45" at bounding box center [313, 482] width 100 height 45
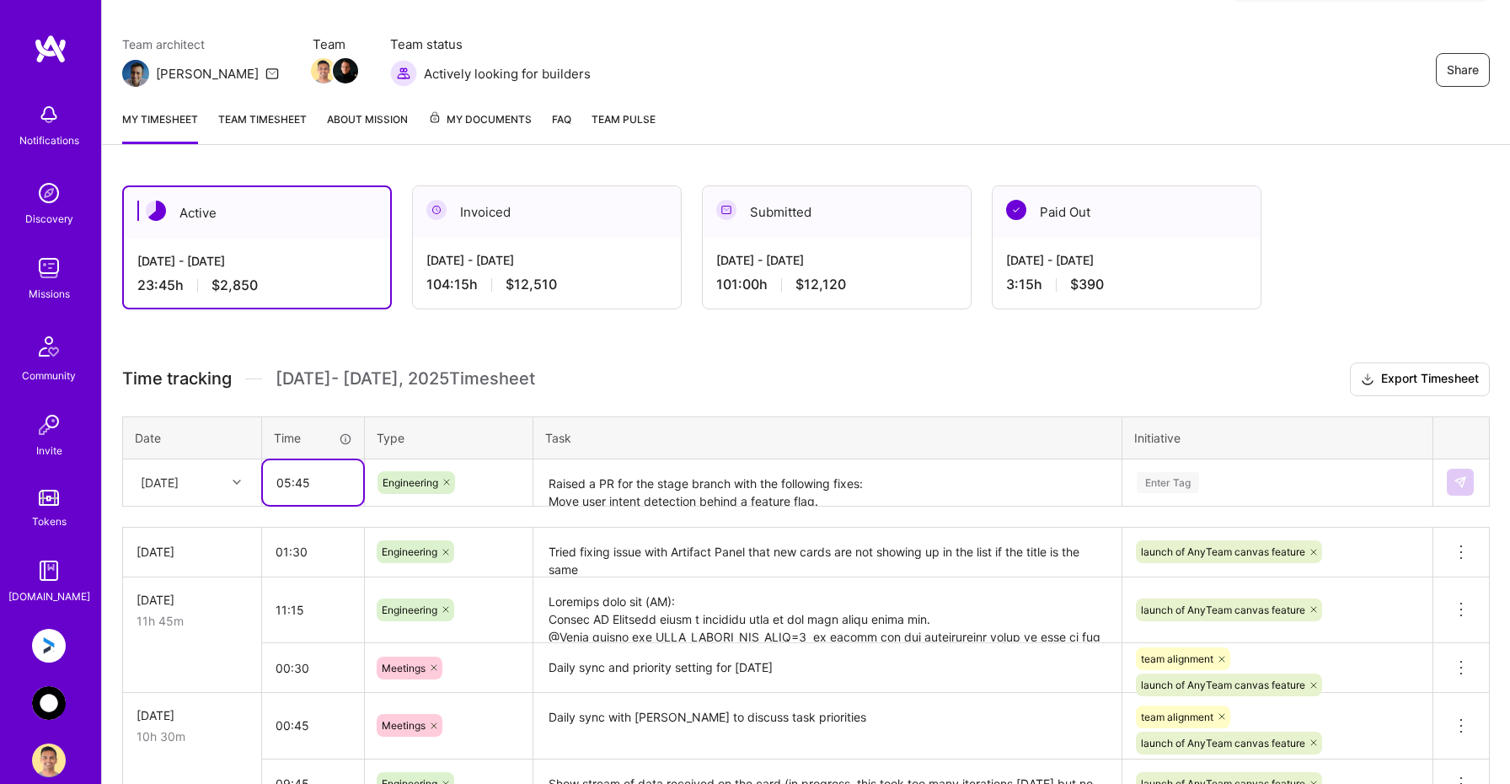
type input "05:45"
click at [1185, 494] on div "Time tracking [DATE] - [DATE] Timesheet Export Timesheet Date Time Type Task In…" at bounding box center [805, 608] width 1367 height 492
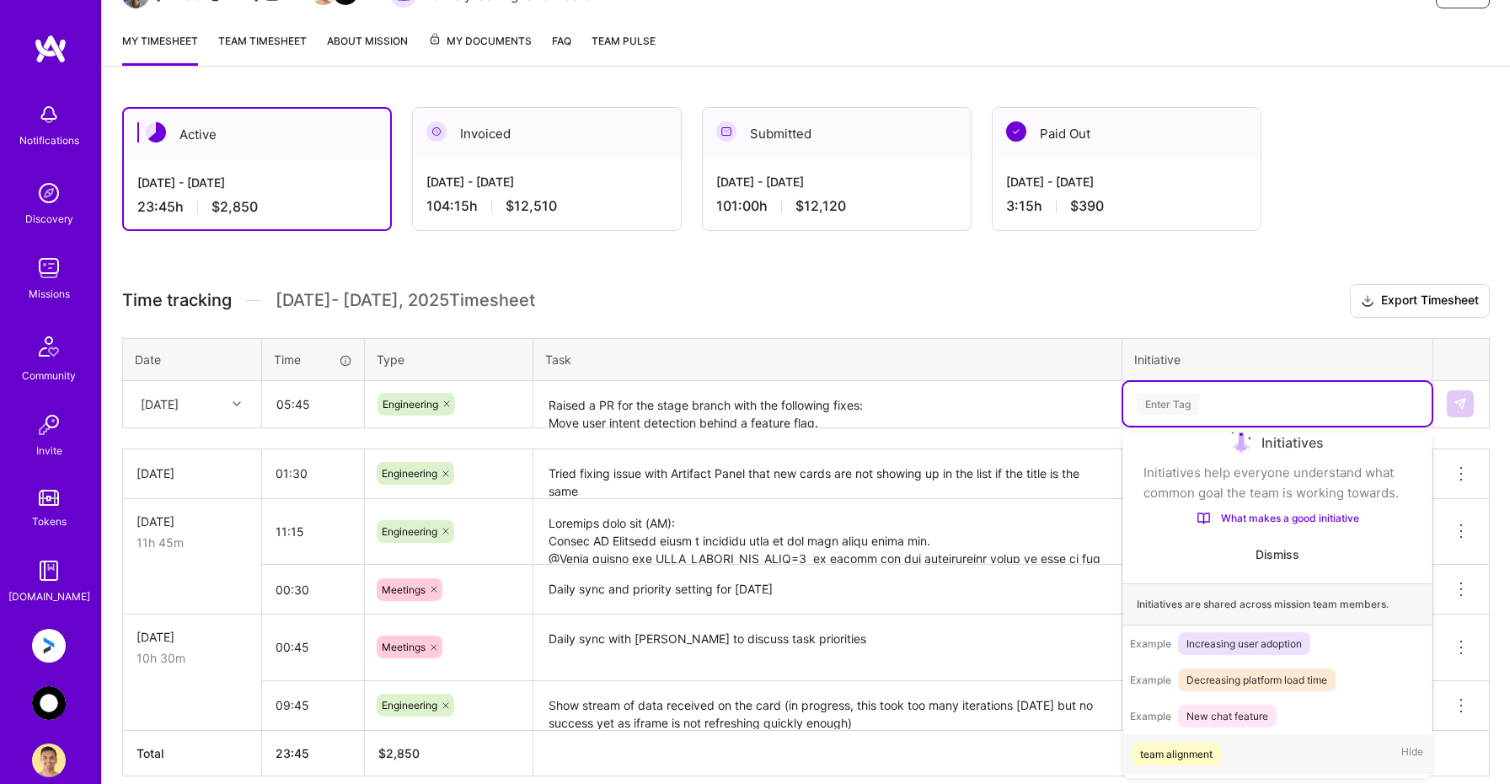
scroll to position [28, 0]
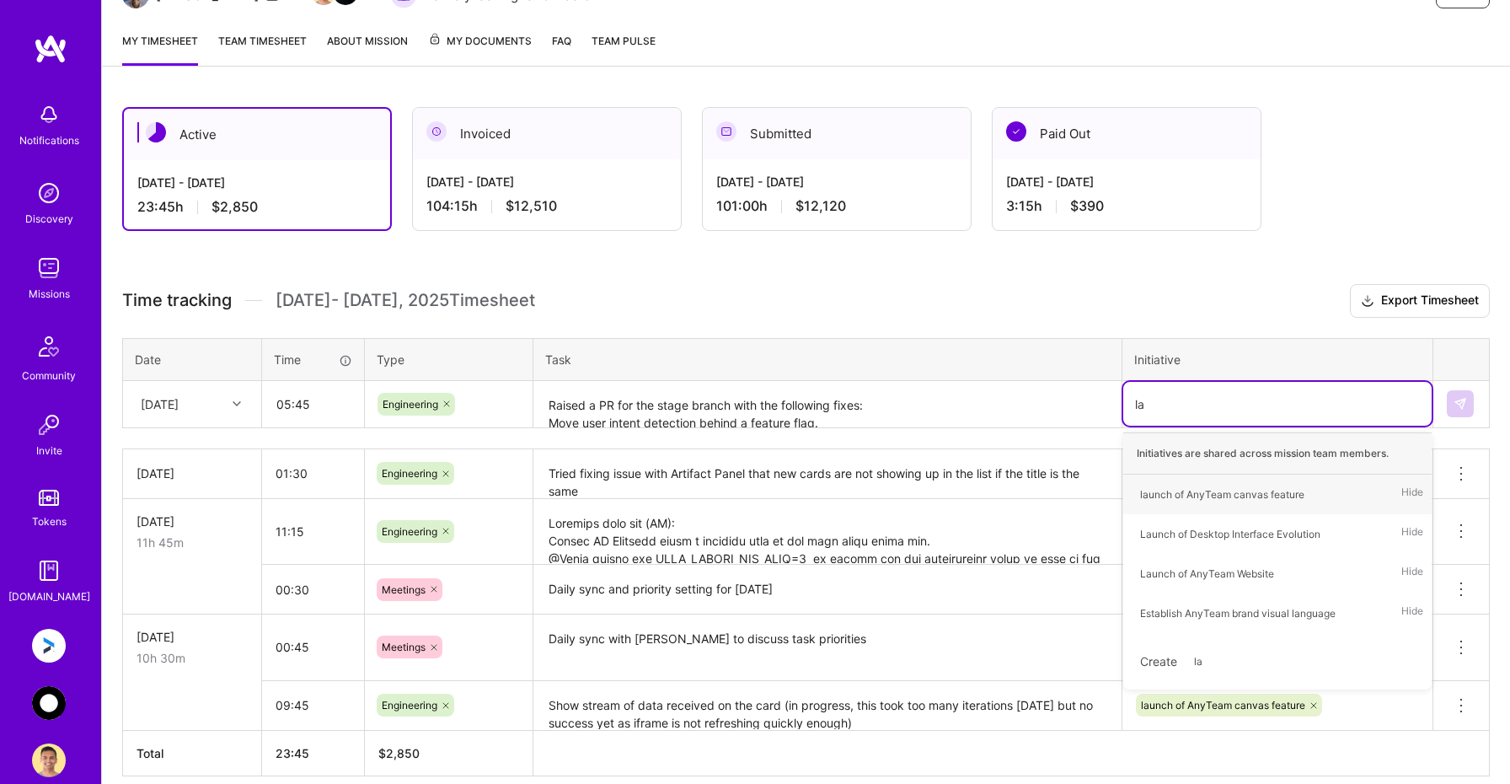
type input "[PERSON_NAME]"
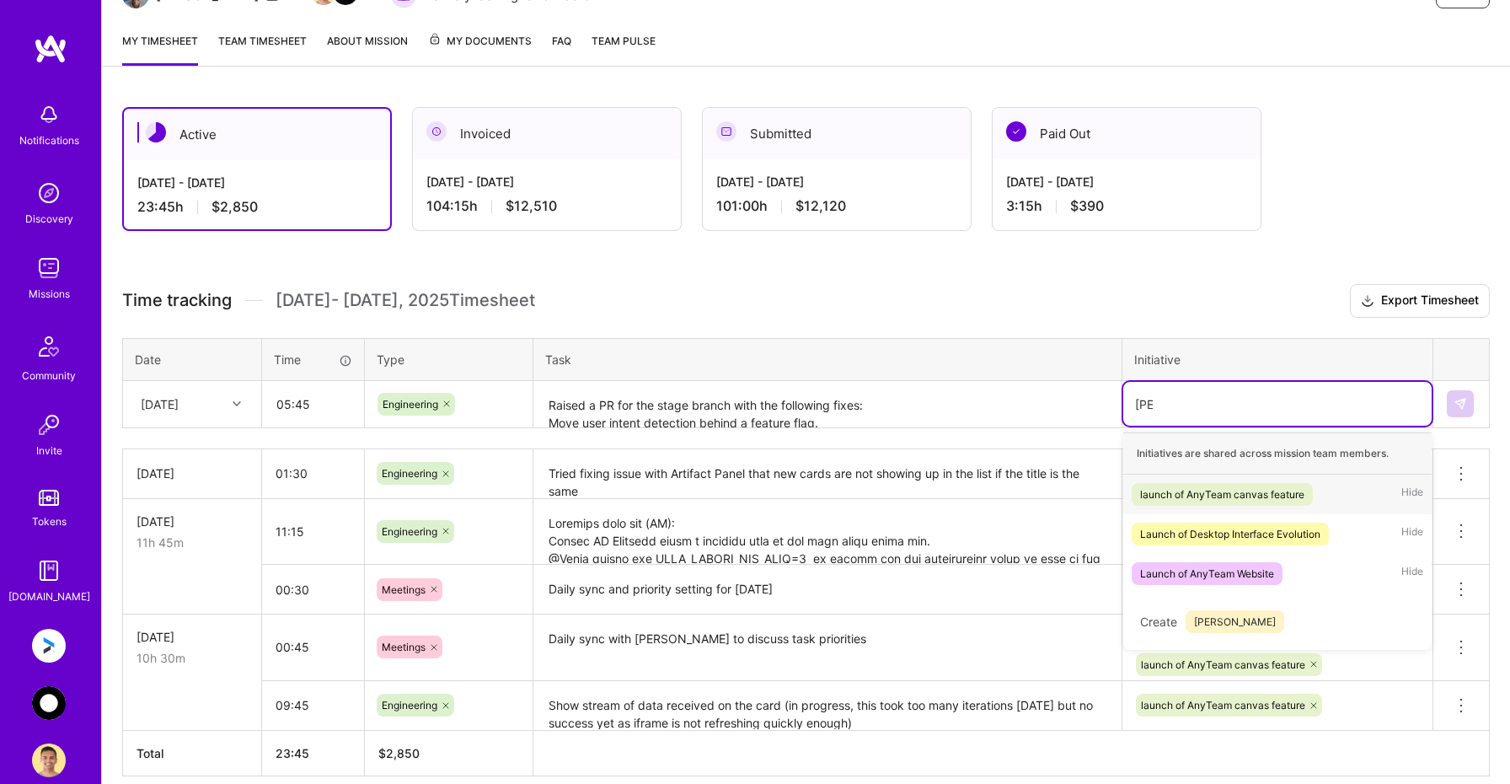
click at [1181, 500] on div "launch of AnyTeam canvas feature" at bounding box center [1222, 494] width 164 height 18
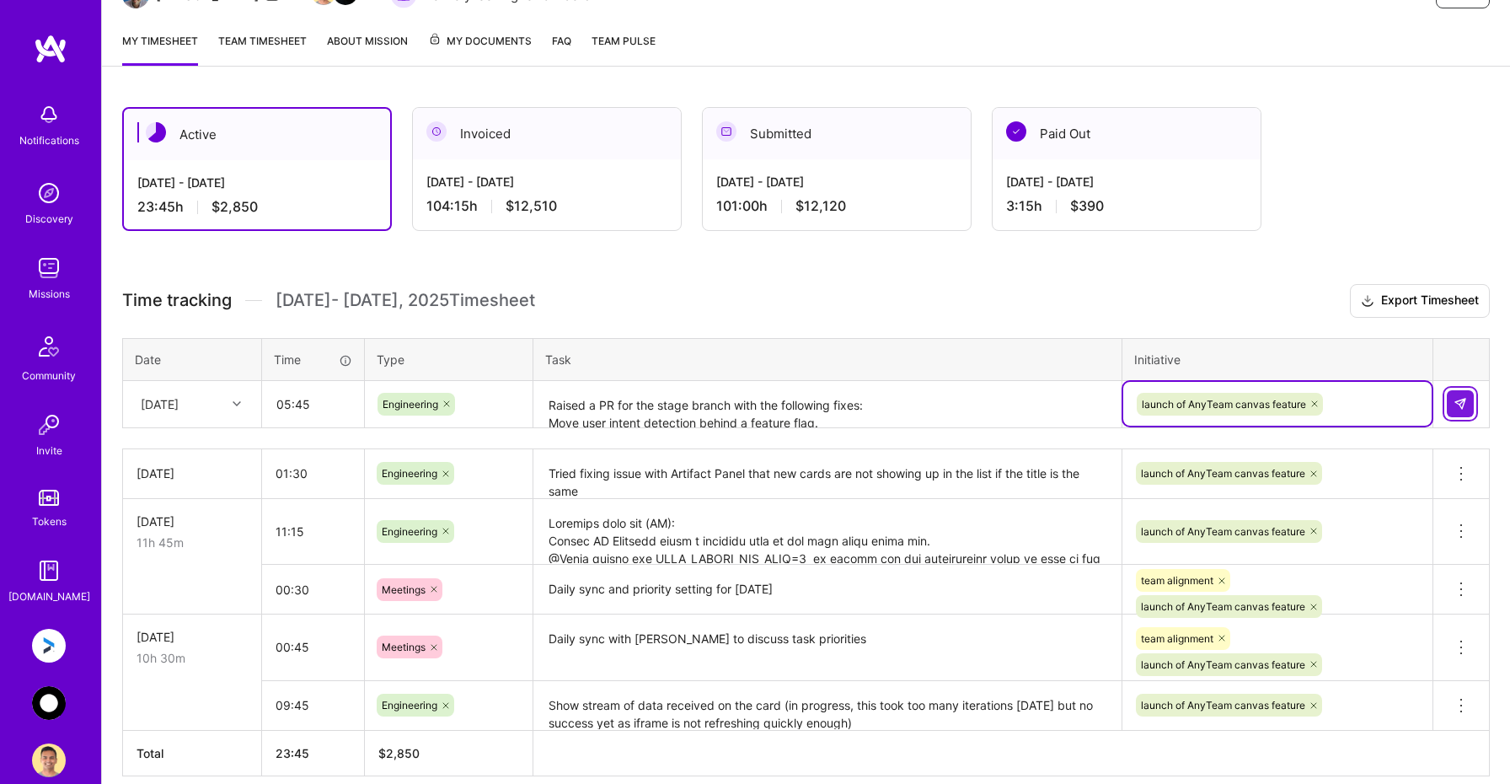
click at [1464, 402] on img at bounding box center [1459, 403] width 13 height 13
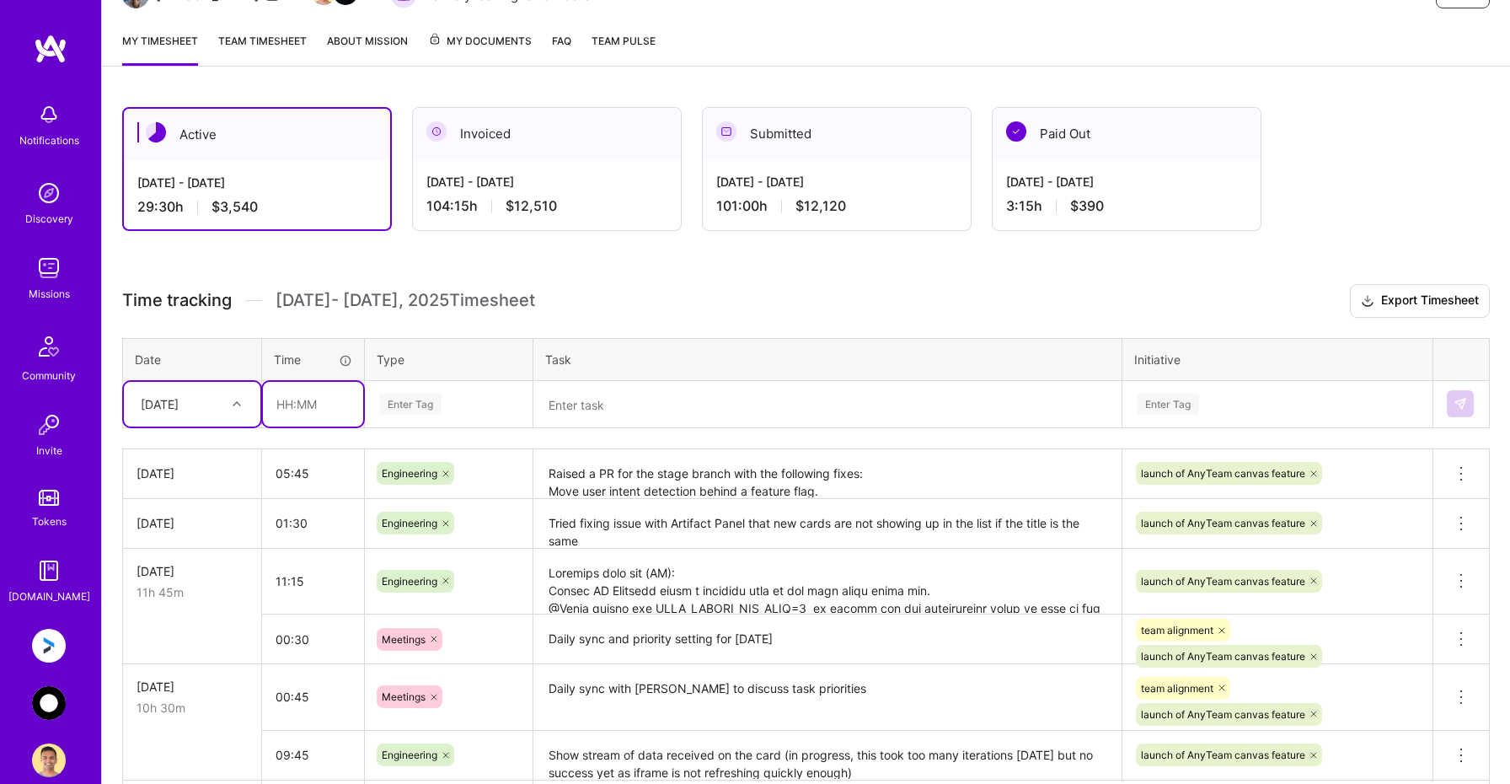
click at [294, 404] on input "text" at bounding box center [313, 404] width 100 height 45
type input "03:00"
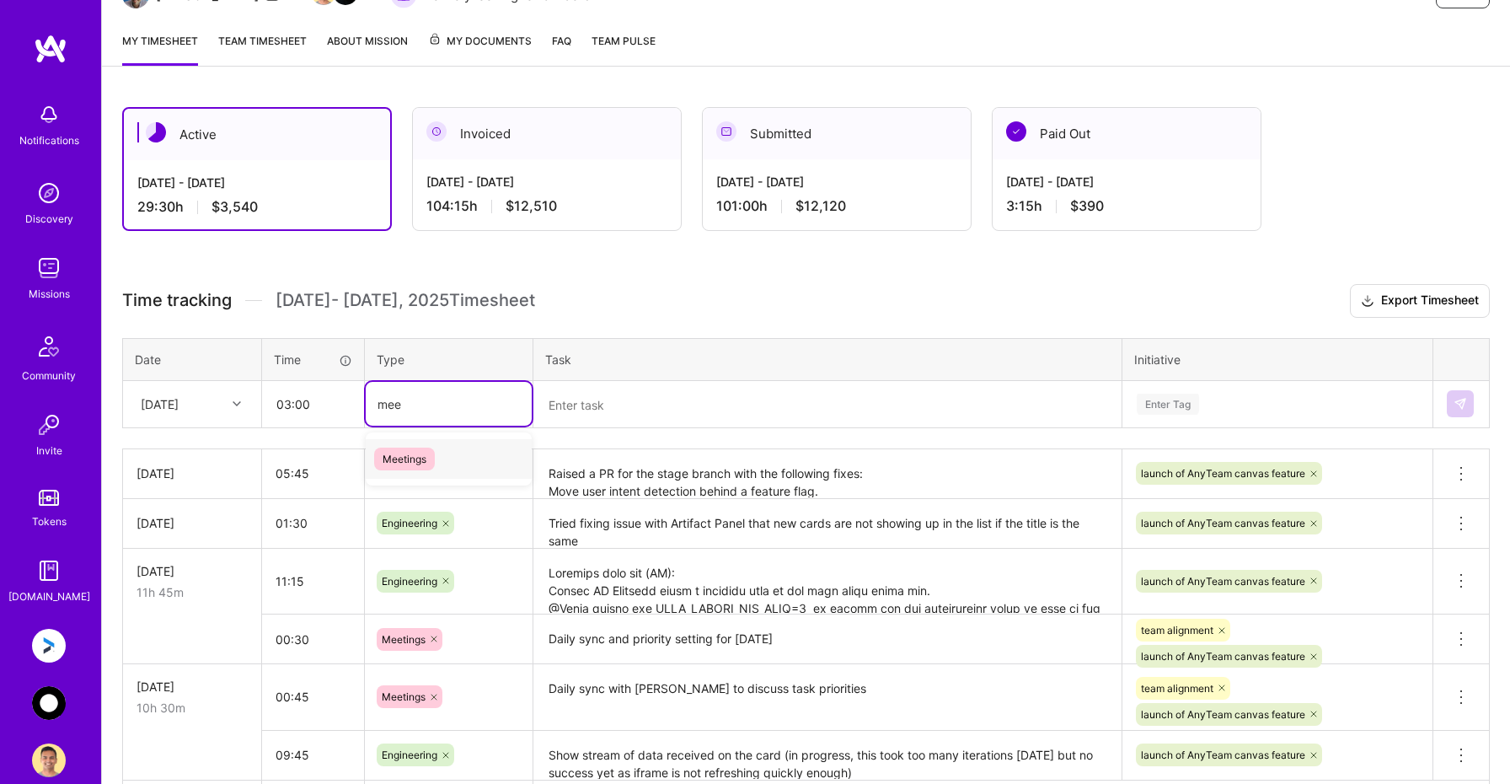
type input "mee"
click at [312, 475] on input "05:45" at bounding box center [313, 473] width 102 height 45
click at [399, 406] on div "Enter Tag" at bounding box center [410, 404] width 62 height 26
type input "mee"
click at [405, 457] on span "Meetings" at bounding box center [404, 458] width 61 height 23
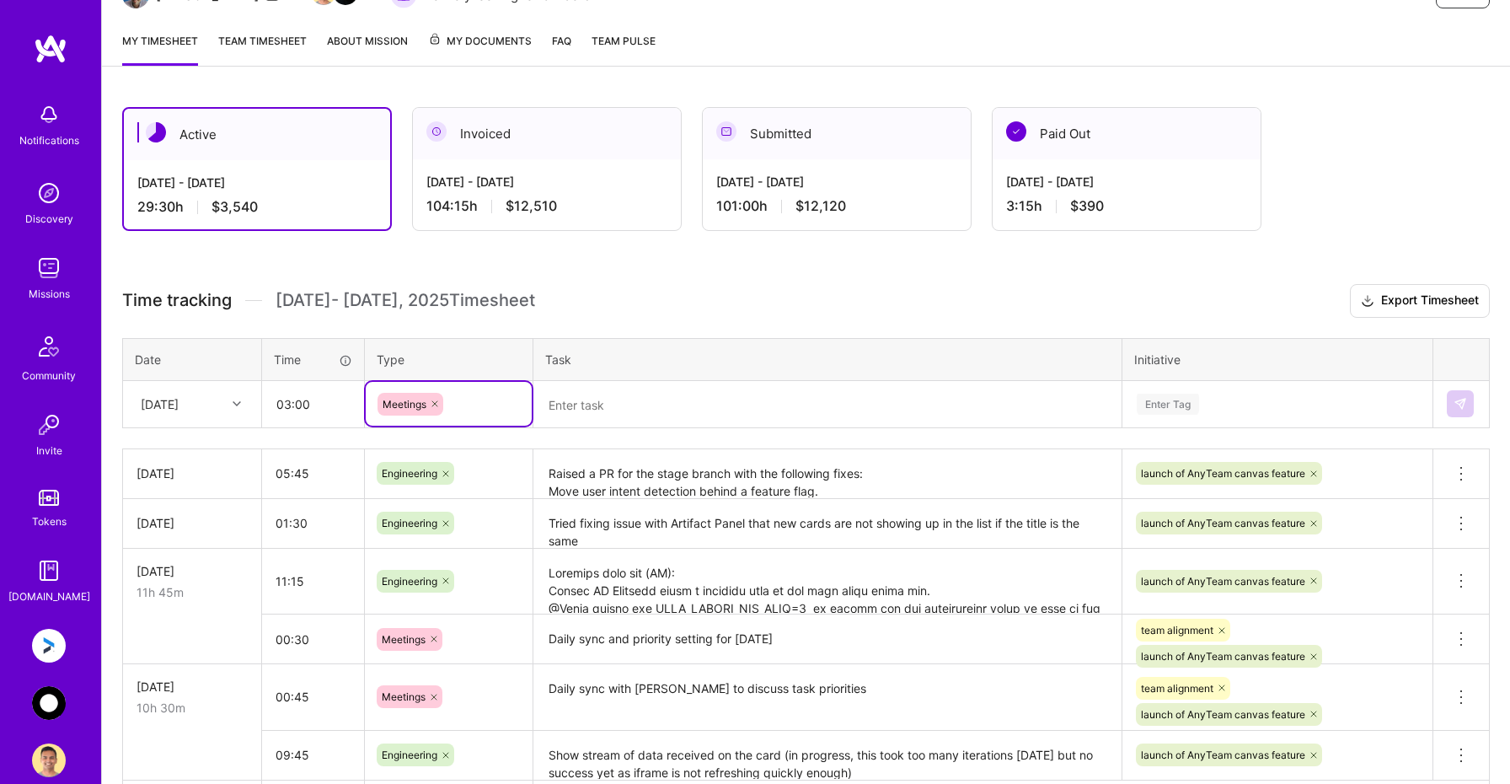
click at [576, 409] on textarea at bounding box center [827, 405] width 585 height 45
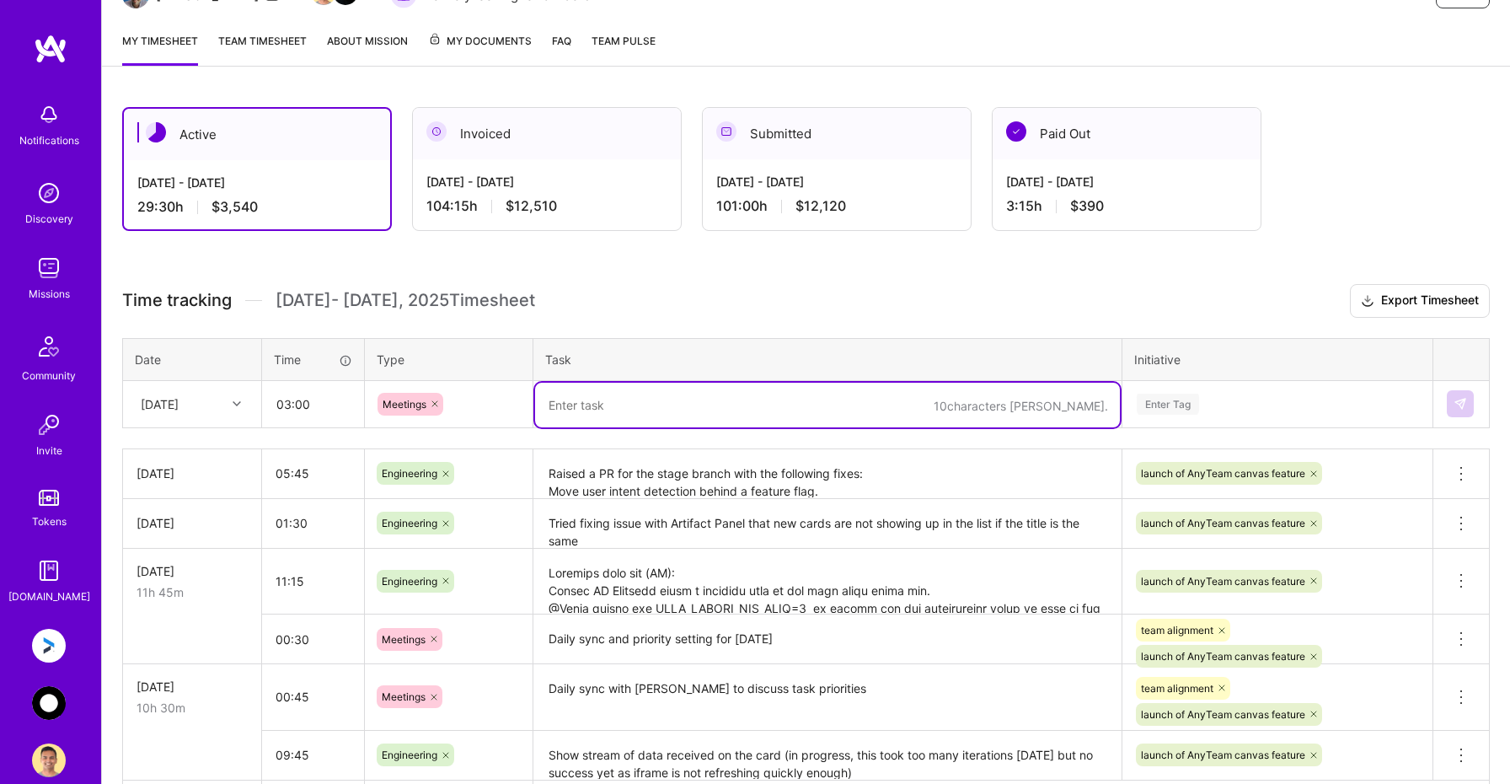
paste textarea "Discussed the issues with @[PERSON_NAME] on stage and made preliminary fixes"
click at [709, 403] on textarea "Discussed the issues with @[PERSON_NAME] on stage and made preliminary fixes" at bounding box center [827, 405] width 585 height 45
click at [630, 400] on textarea "Discussed the issues with [PERSON_NAME] on stage and made preliminary fixes" at bounding box center [827, 405] width 585 height 45
click at [796, 405] on textarea "Discussed the stage issues with [PERSON_NAME] on stage and made preliminary fix…" at bounding box center [827, 405] width 585 height 45
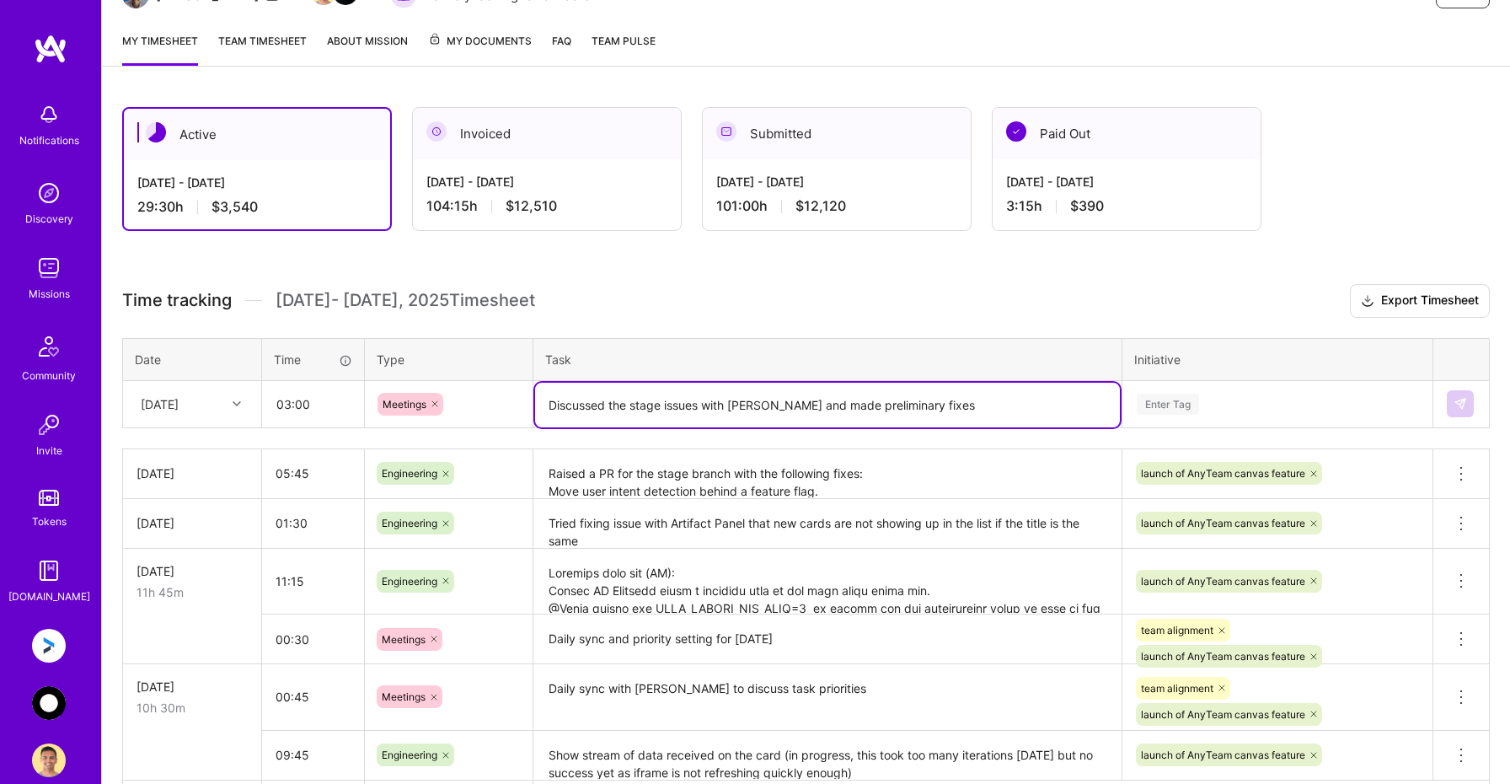
type textarea "Discussed the stage issues with [PERSON_NAME] and made preliminary fixes"
click at [1181, 402] on div "Enter Tag" at bounding box center [1168, 404] width 62 height 26
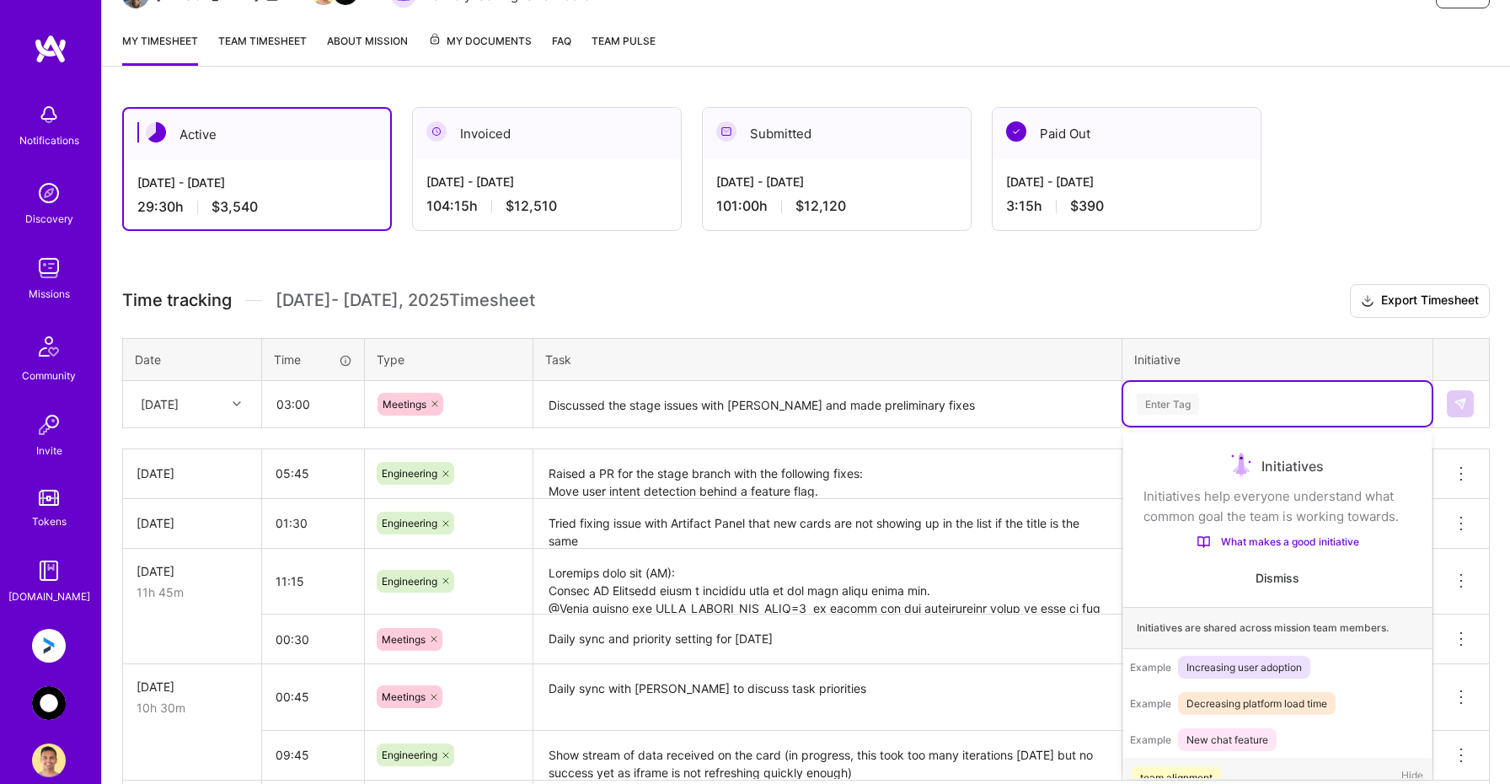
scroll to position [32, 0]
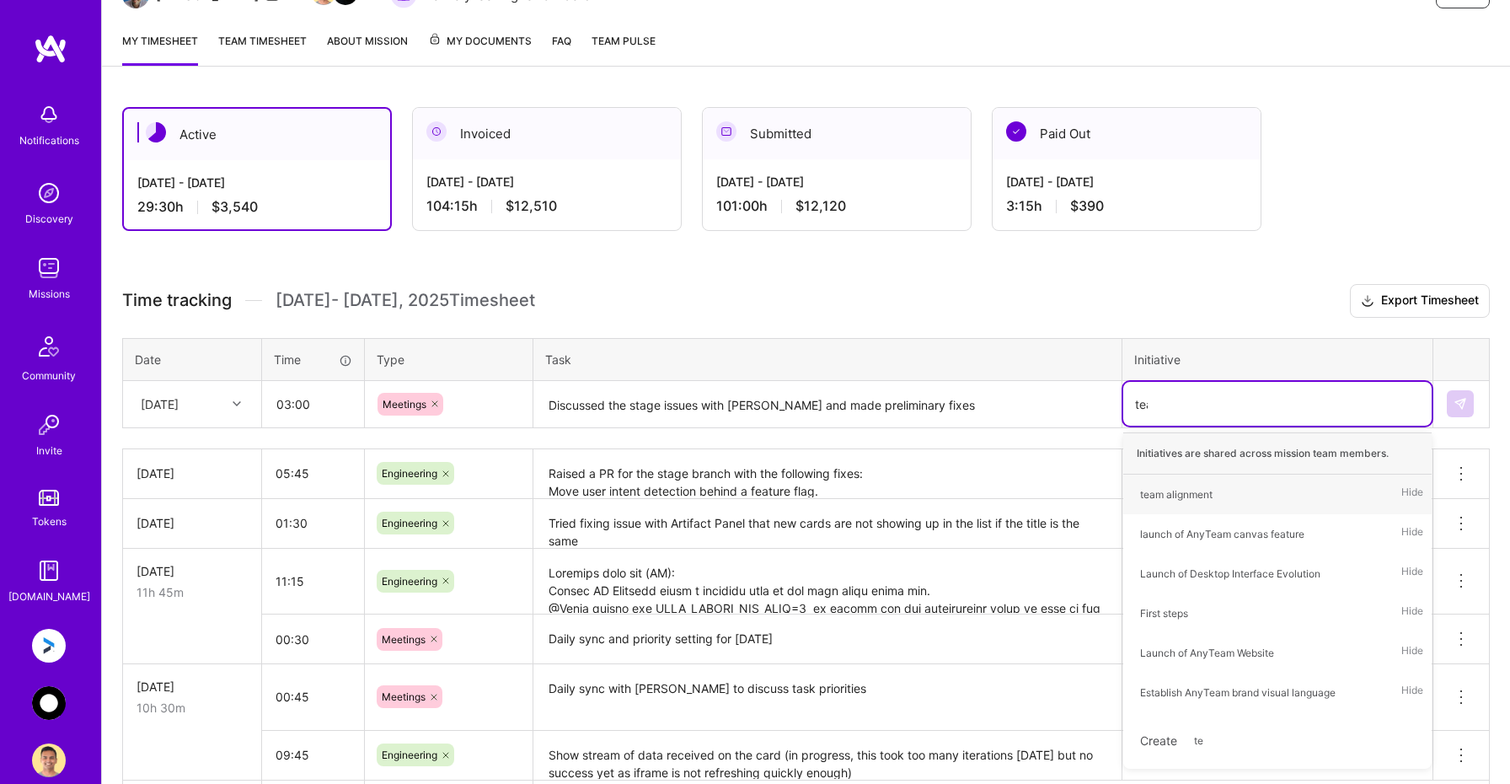
type input "team"
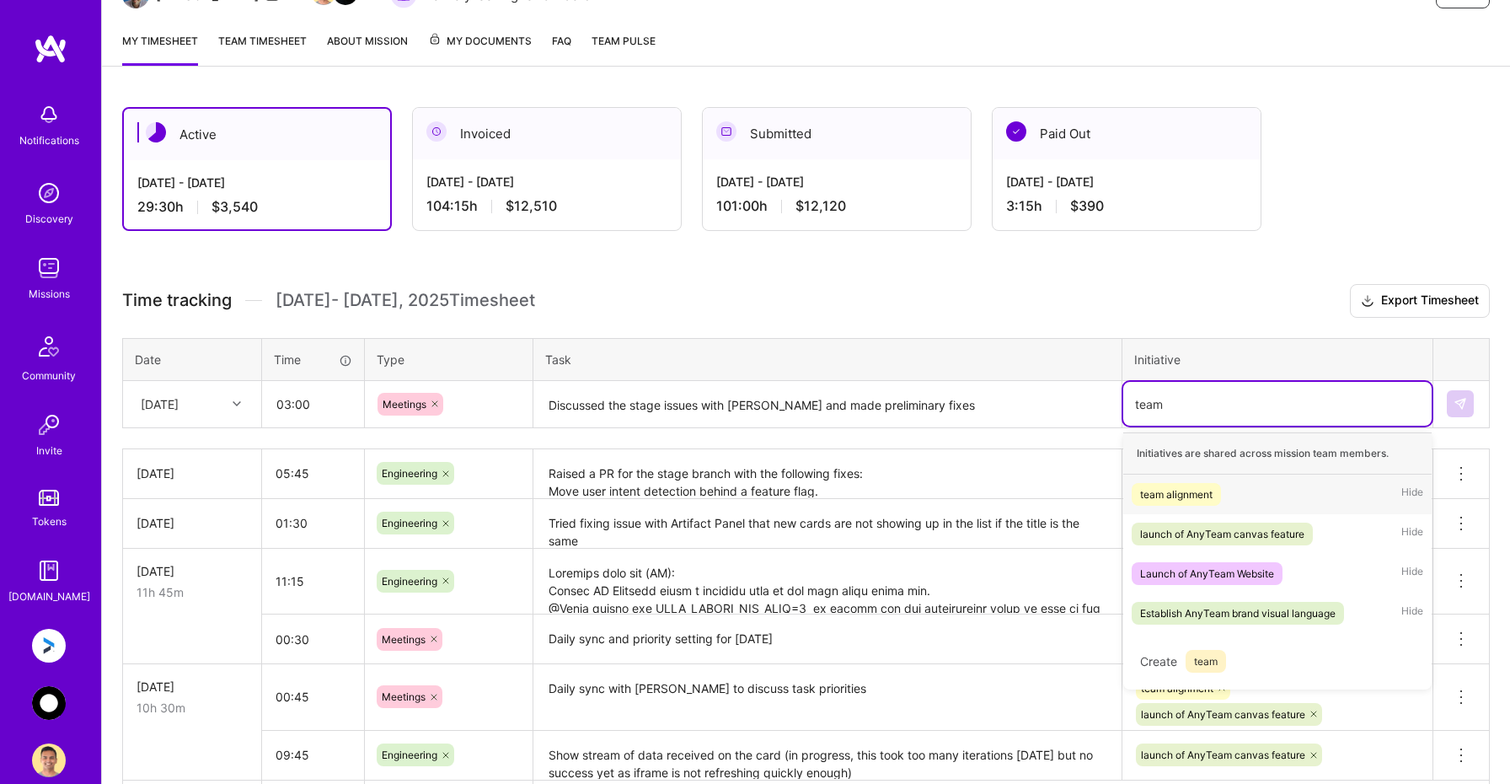
click at [1187, 495] on div "team alignment" at bounding box center [1176, 494] width 72 height 18
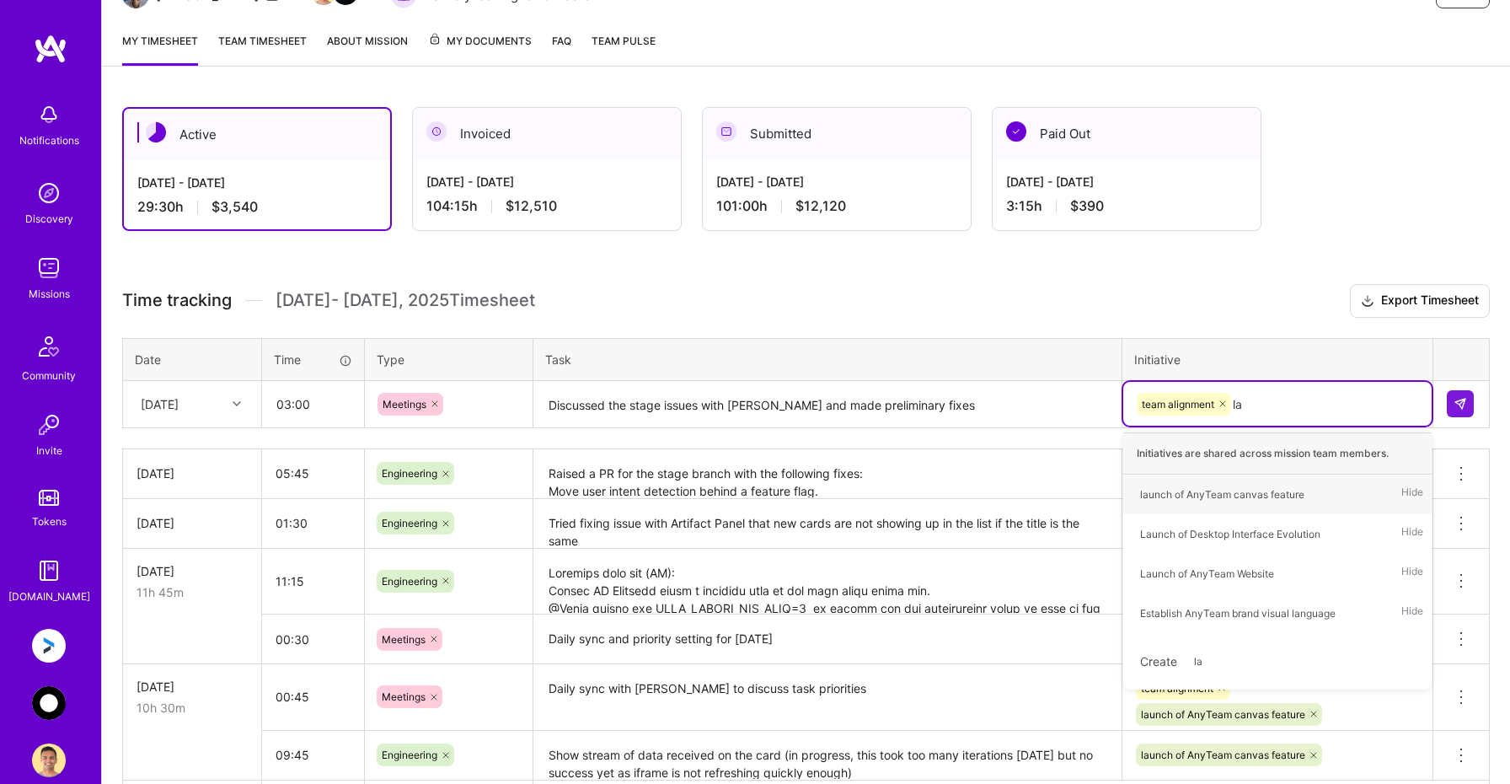
type input "[PERSON_NAME]"
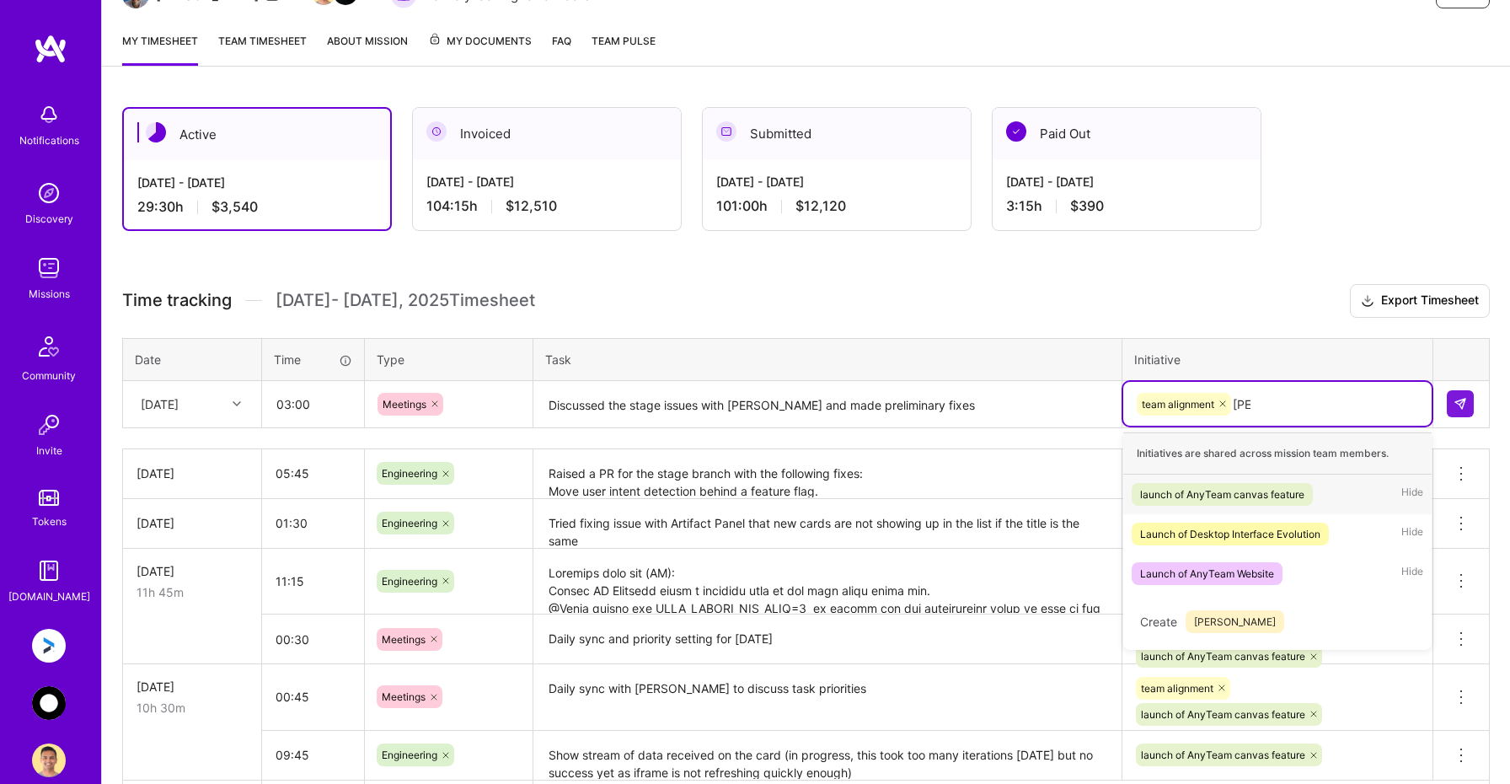
click at [1228, 492] on div "launch of AnyTeam canvas feature" at bounding box center [1222, 494] width 164 height 18
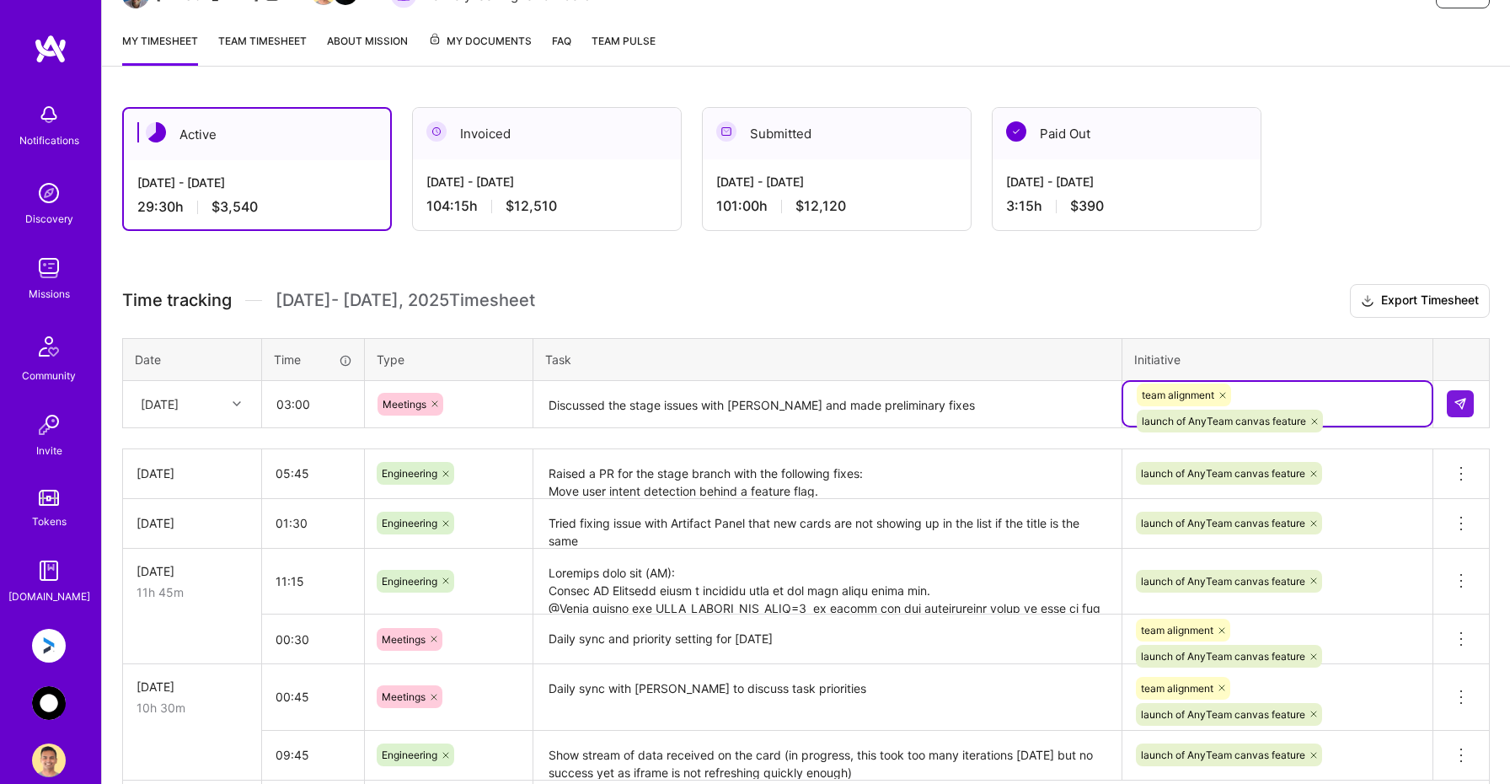
click at [787, 409] on textarea "Discussed the stage issues with [PERSON_NAME] and made preliminary fixes" at bounding box center [827, 405] width 585 height 45
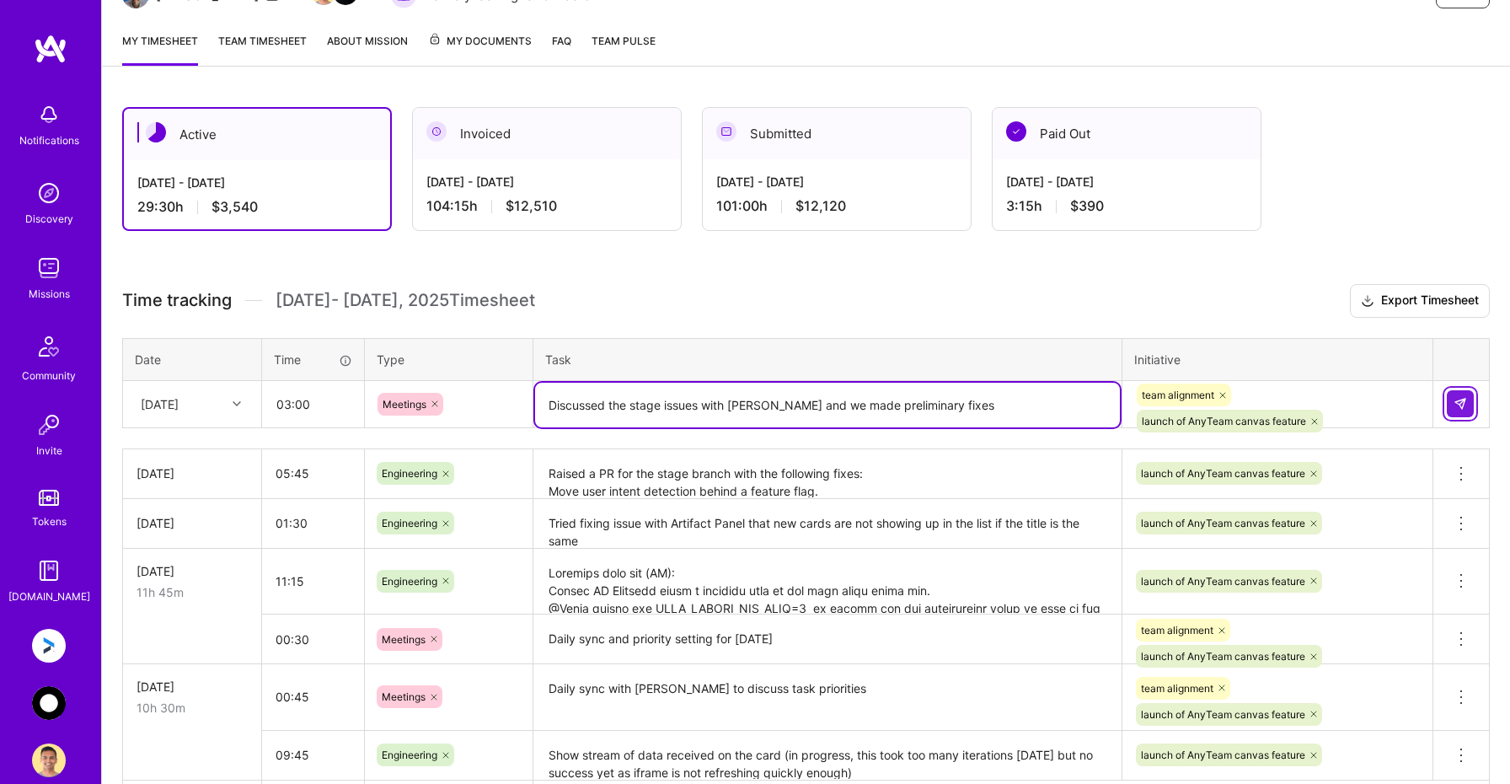
type textarea "Discussed the stage issues with [PERSON_NAME] and we made preliminary fixes"
click at [1464, 405] on img at bounding box center [1459, 403] width 13 height 13
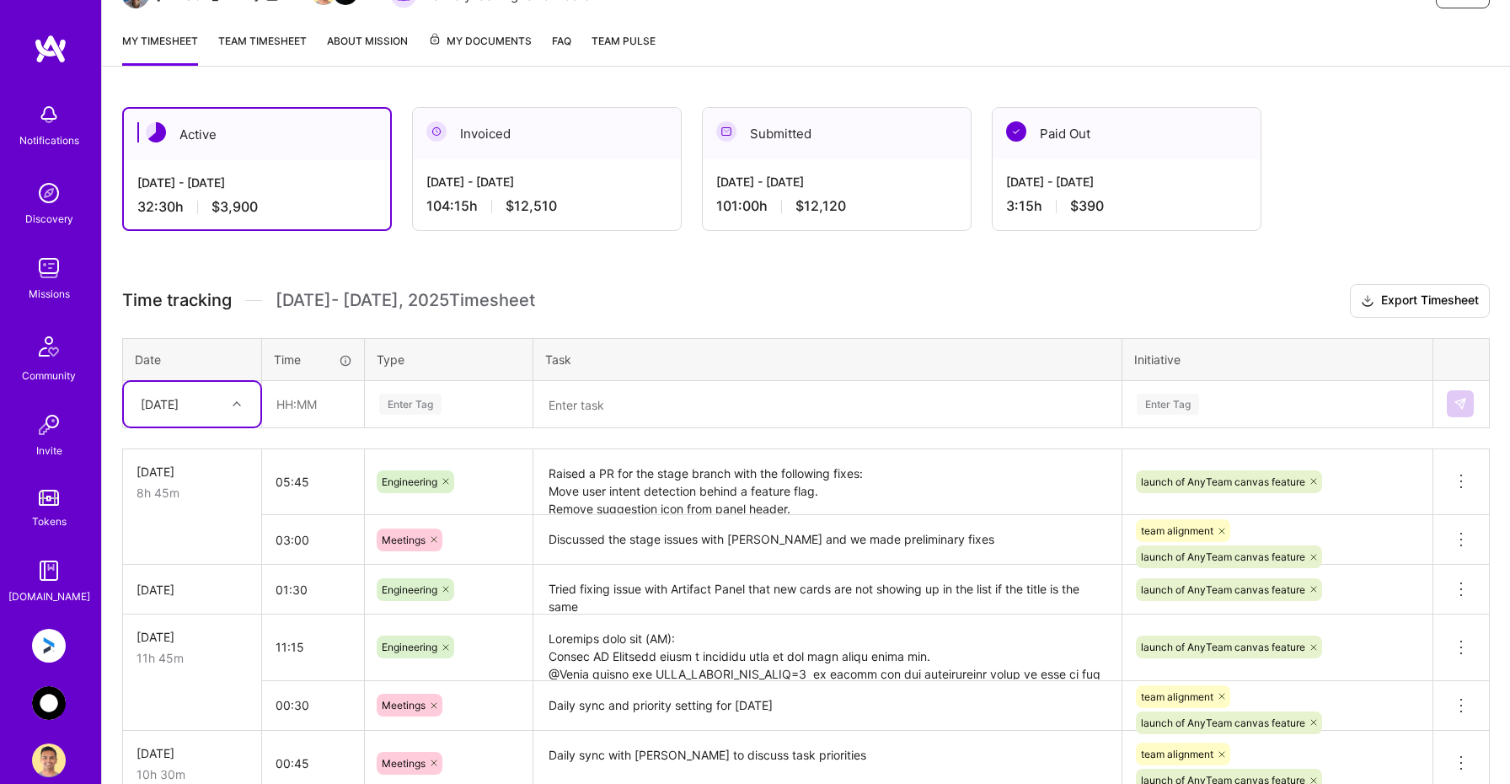
click at [48, 644] on img at bounding box center [49, 646] width 34 height 34
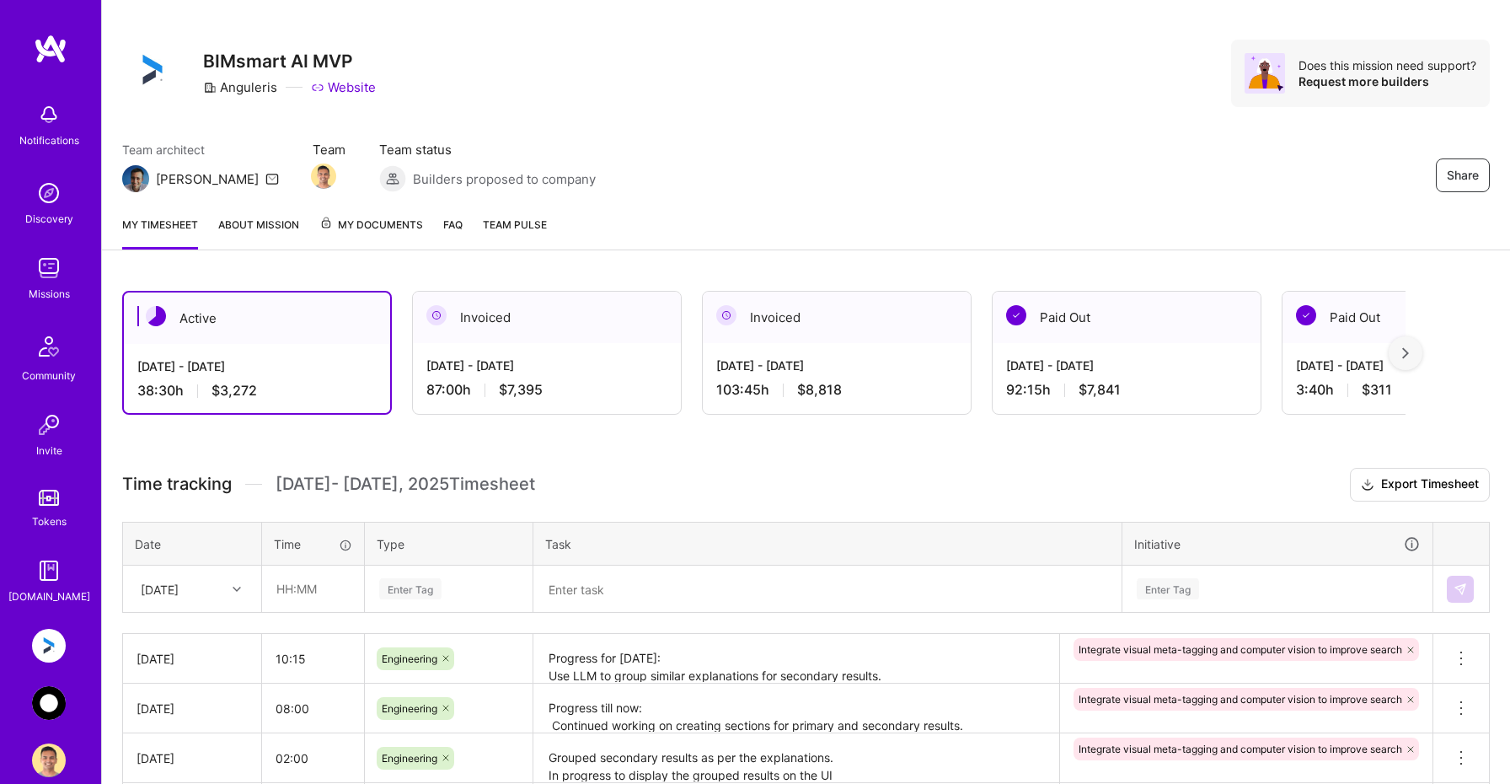
scroll to position [37, 0]
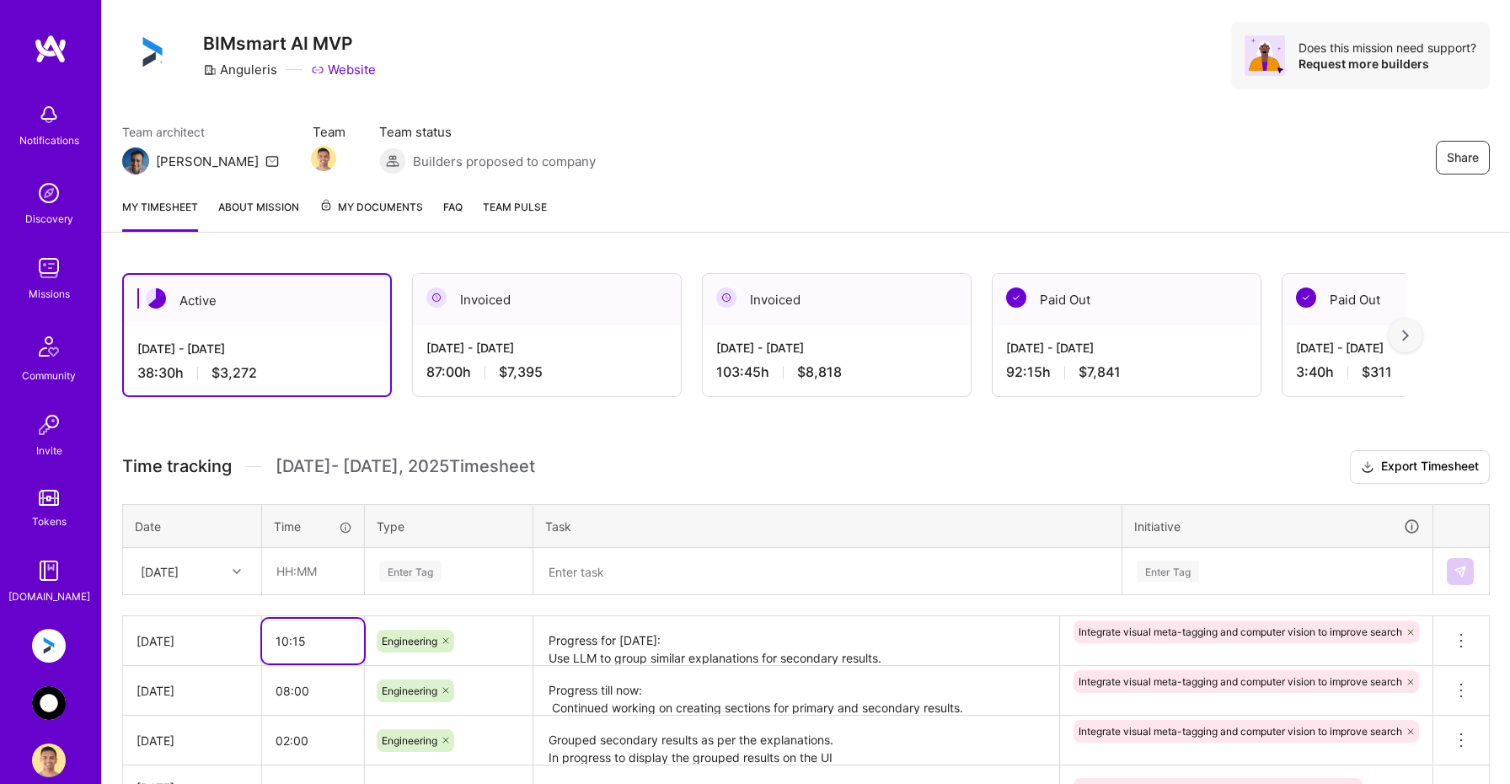
click at [315, 643] on input "10:15" at bounding box center [313, 640] width 102 height 45
click at [49, 700] on img at bounding box center [49, 703] width 34 height 34
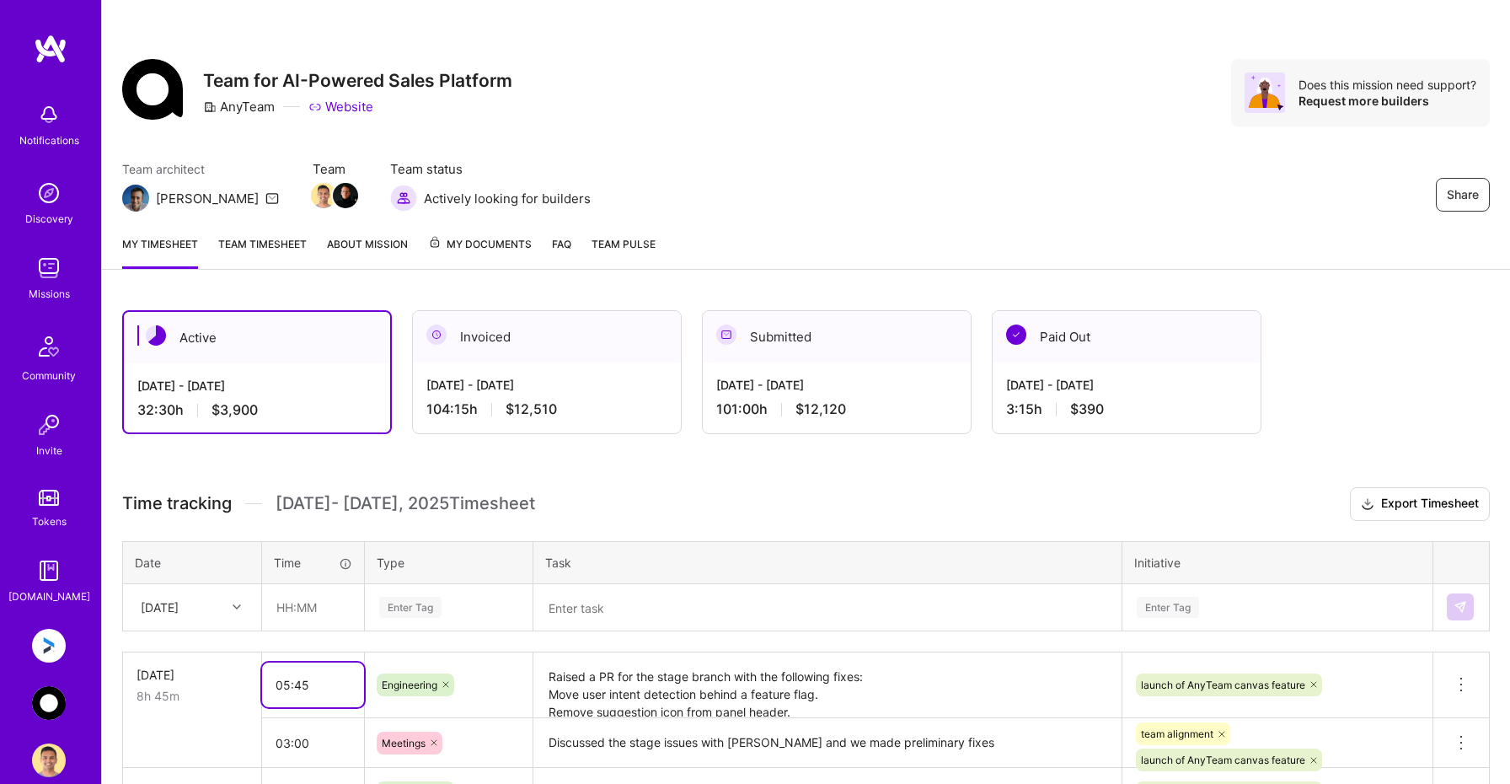
click at [325, 682] on input "05:45" at bounding box center [313, 684] width 102 height 45
click at [312, 744] on input "03:00" at bounding box center [313, 742] width 102 height 45
type input "02:45"
click at [313, 682] on input "05:45" at bounding box center [313, 684] width 102 height 45
type input "06:15"
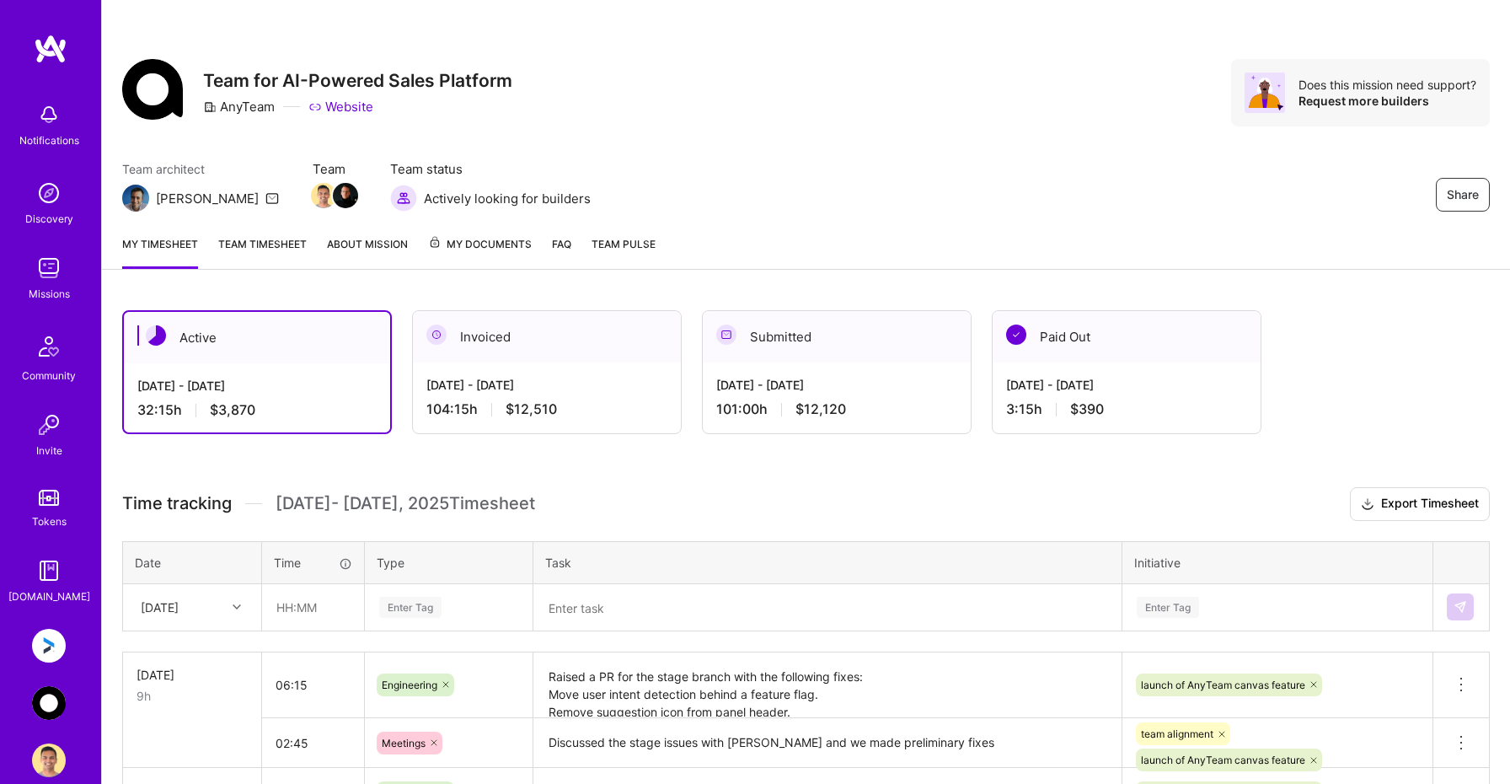
click at [595, 605] on textarea at bounding box center [827, 608] width 585 height 44
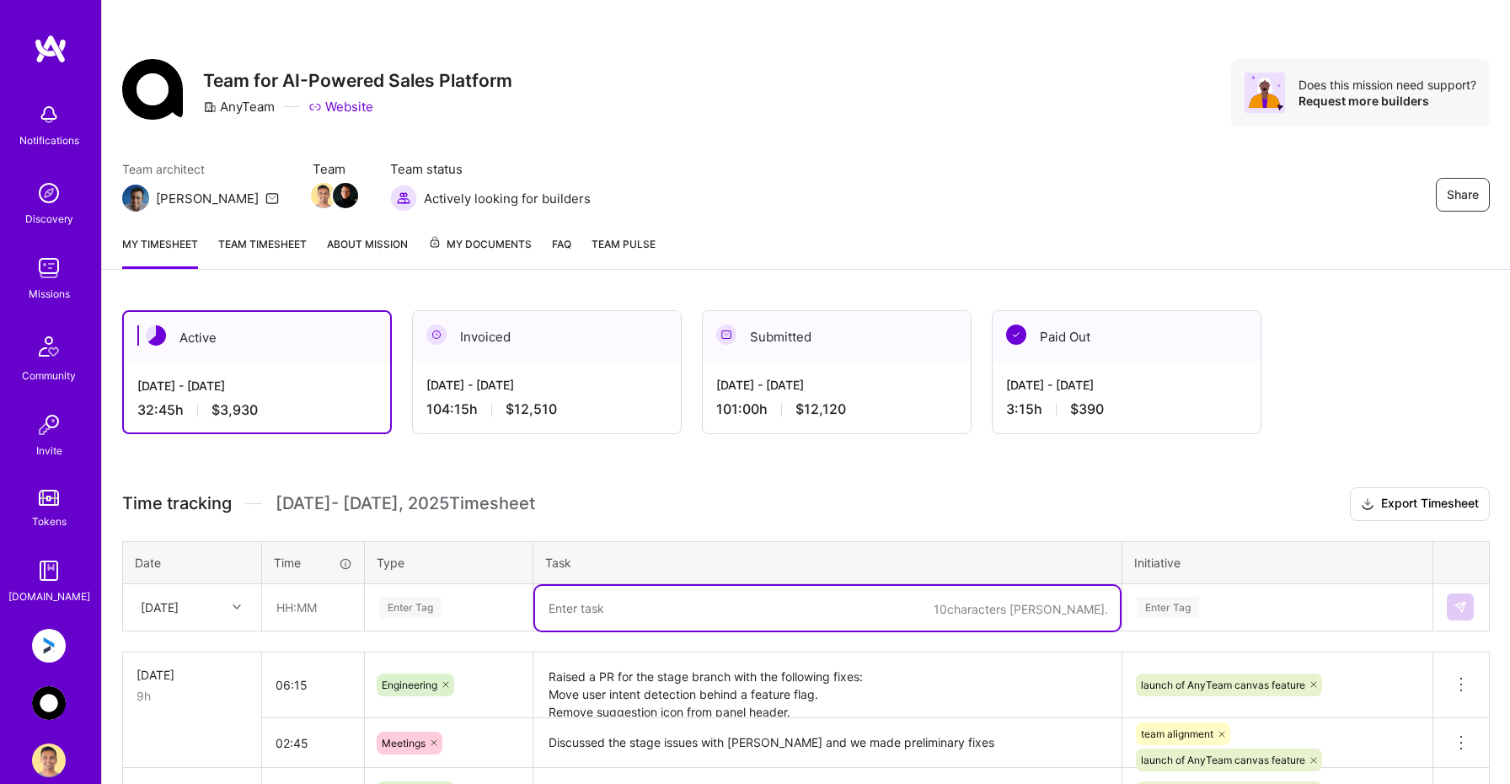
click at [55, 711] on img at bounding box center [49, 703] width 34 height 34
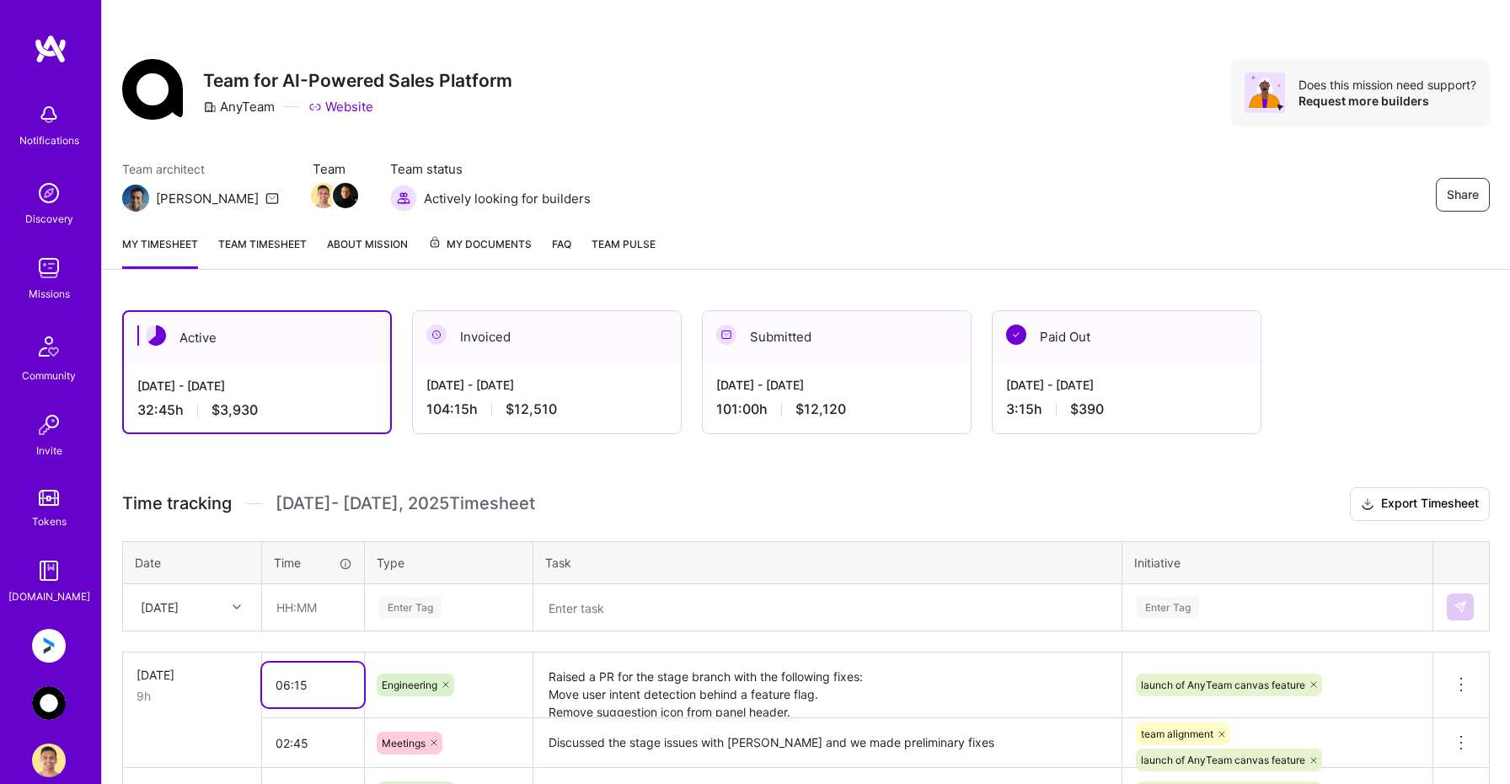
click at [322, 691] on input "06:15" at bounding box center [313, 684] width 102 height 45
click at [667, 492] on h3 "Time tracking [DATE] - [DATE] Timesheet Export Timesheet" at bounding box center [805, 504] width 1367 height 34
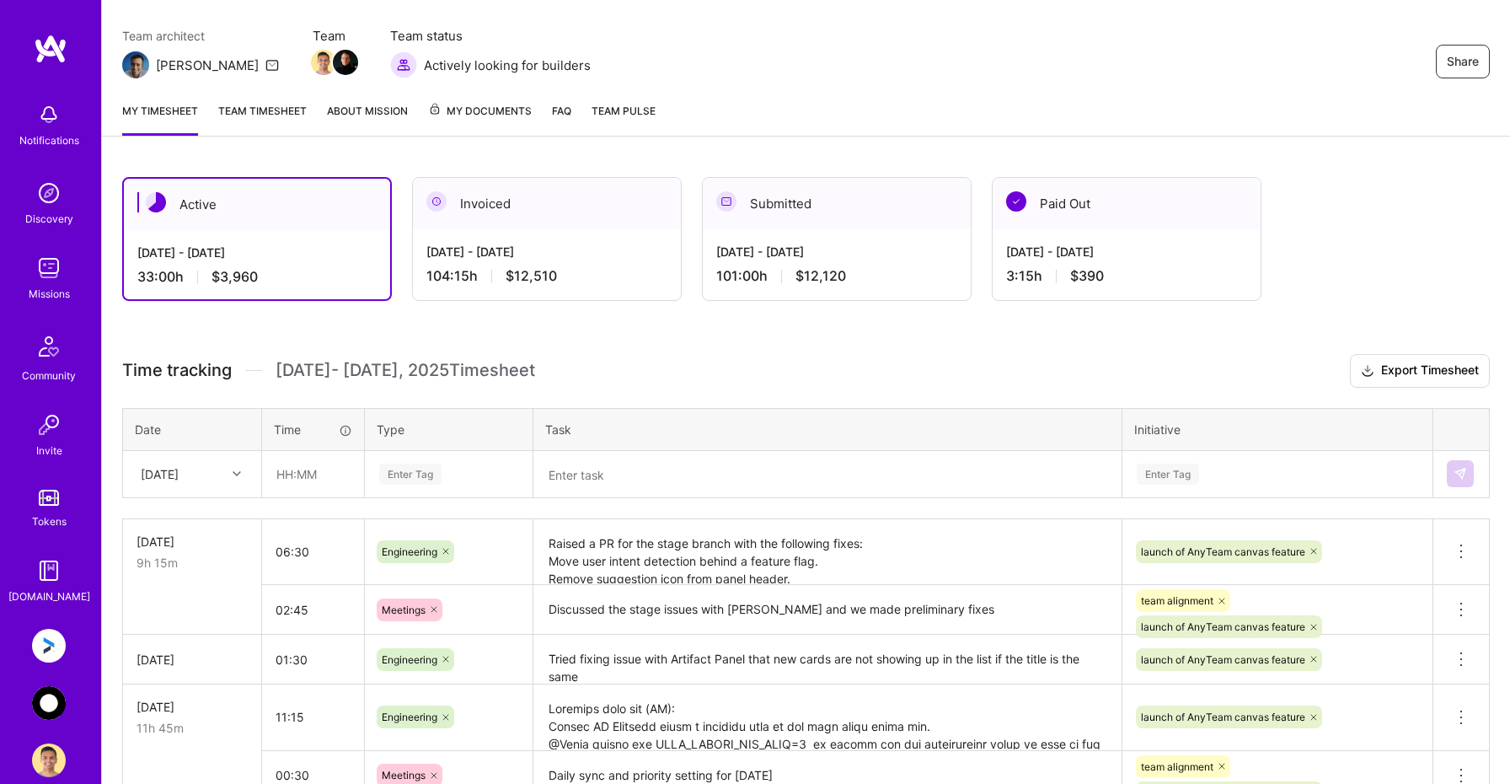
scroll to position [145, 0]
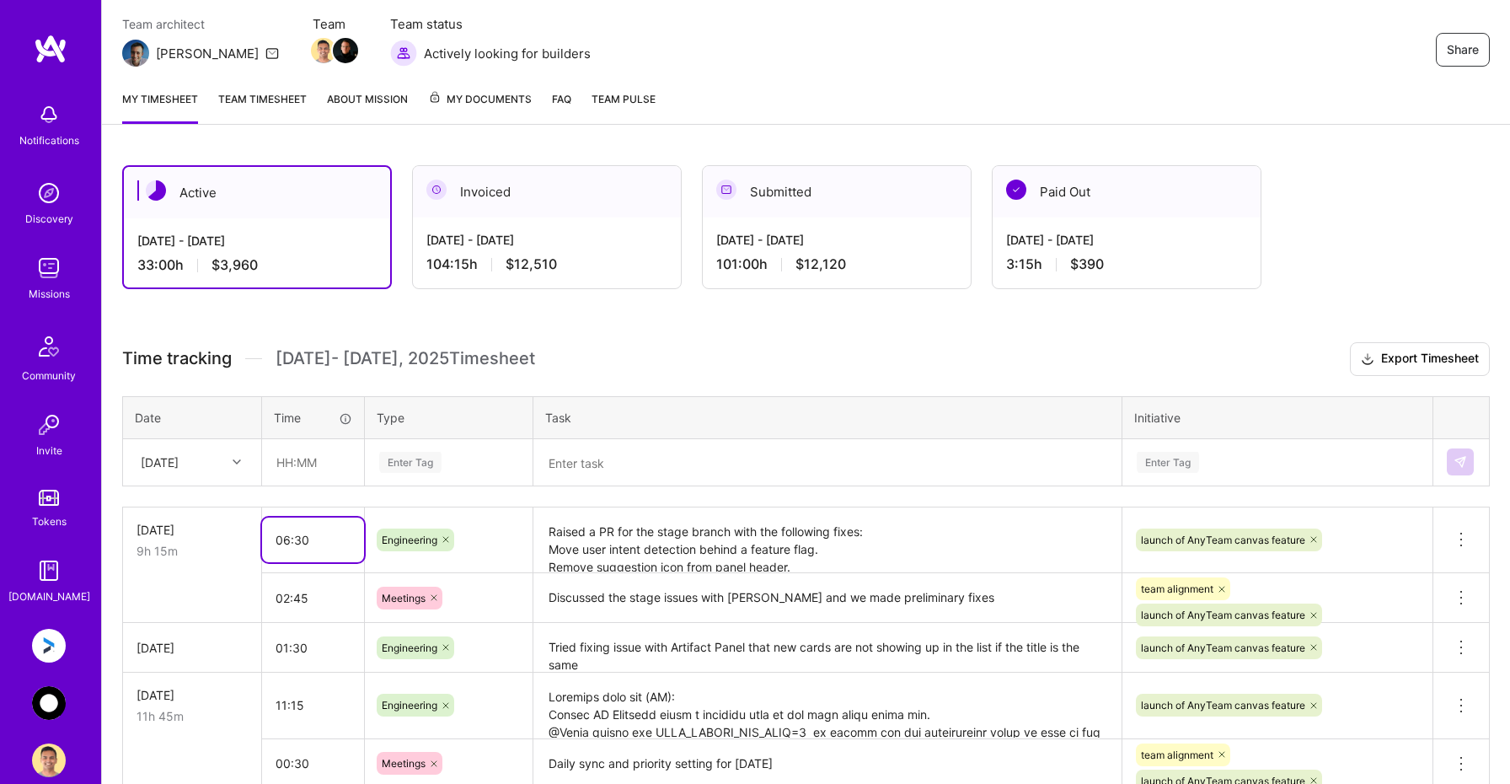
click at [334, 543] on input "06:30" at bounding box center [313, 539] width 102 height 45
type input "07:00"
click at [854, 553] on textarea "Raised a PR for the stage branch with the following fixes: Move user intent det…" at bounding box center [827, 540] width 585 height 63
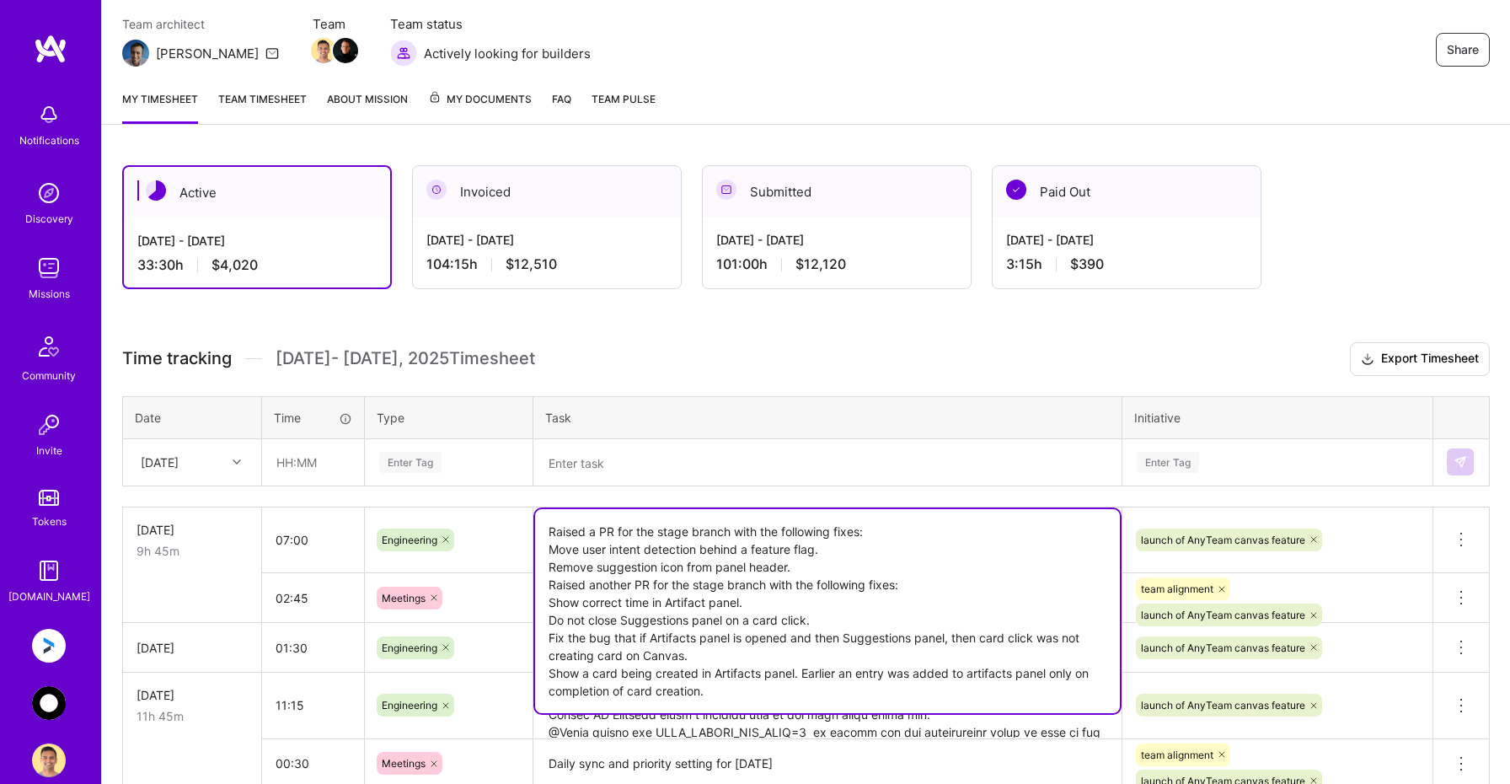
click at [1137, 357] on h3 "Time tracking [DATE] - [DATE] Timesheet Export Timesheet" at bounding box center [805, 359] width 1367 height 34
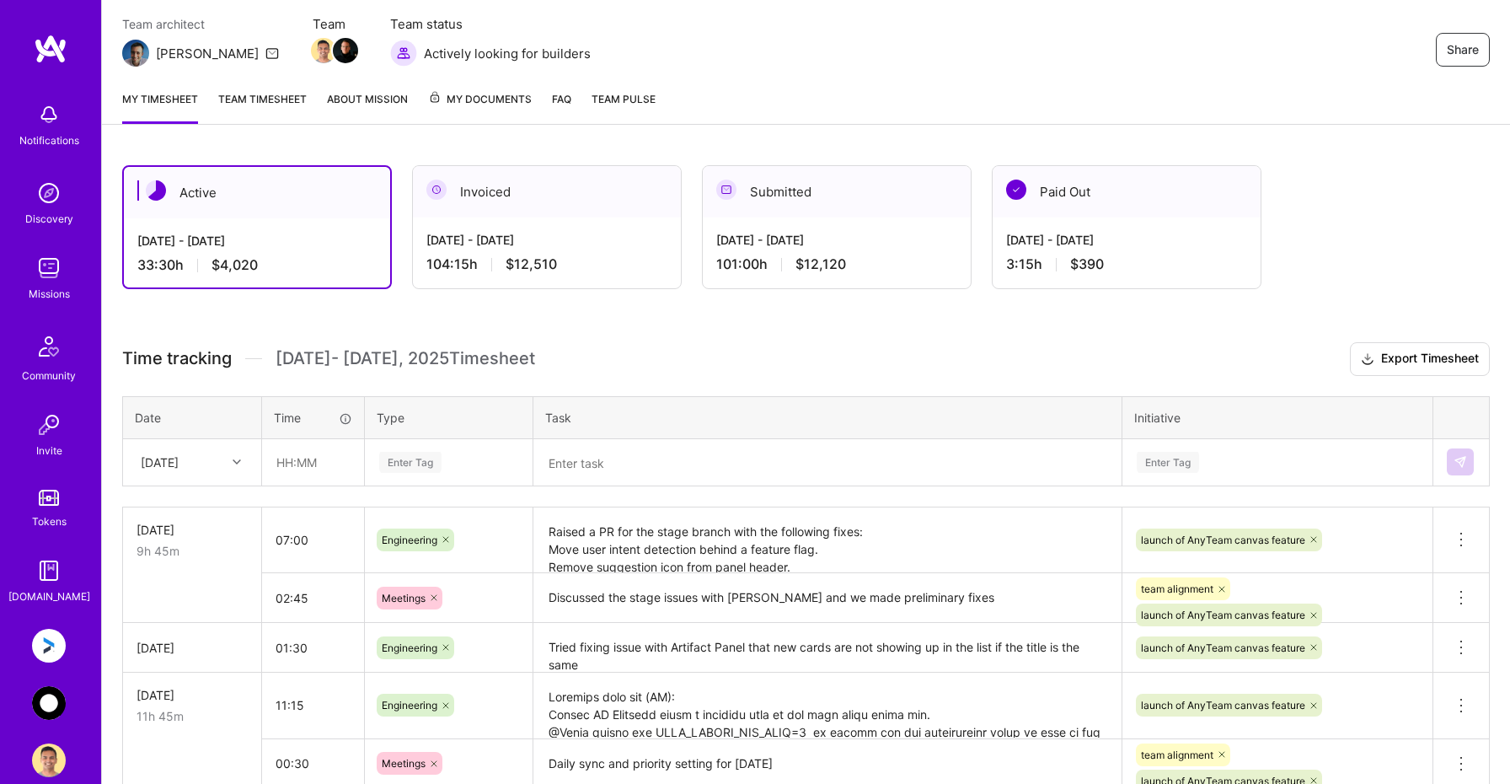
click at [988, 543] on textarea "Raised a PR for the stage branch with the following fixes: Move user intent det…" at bounding box center [827, 541] width 585 height 64
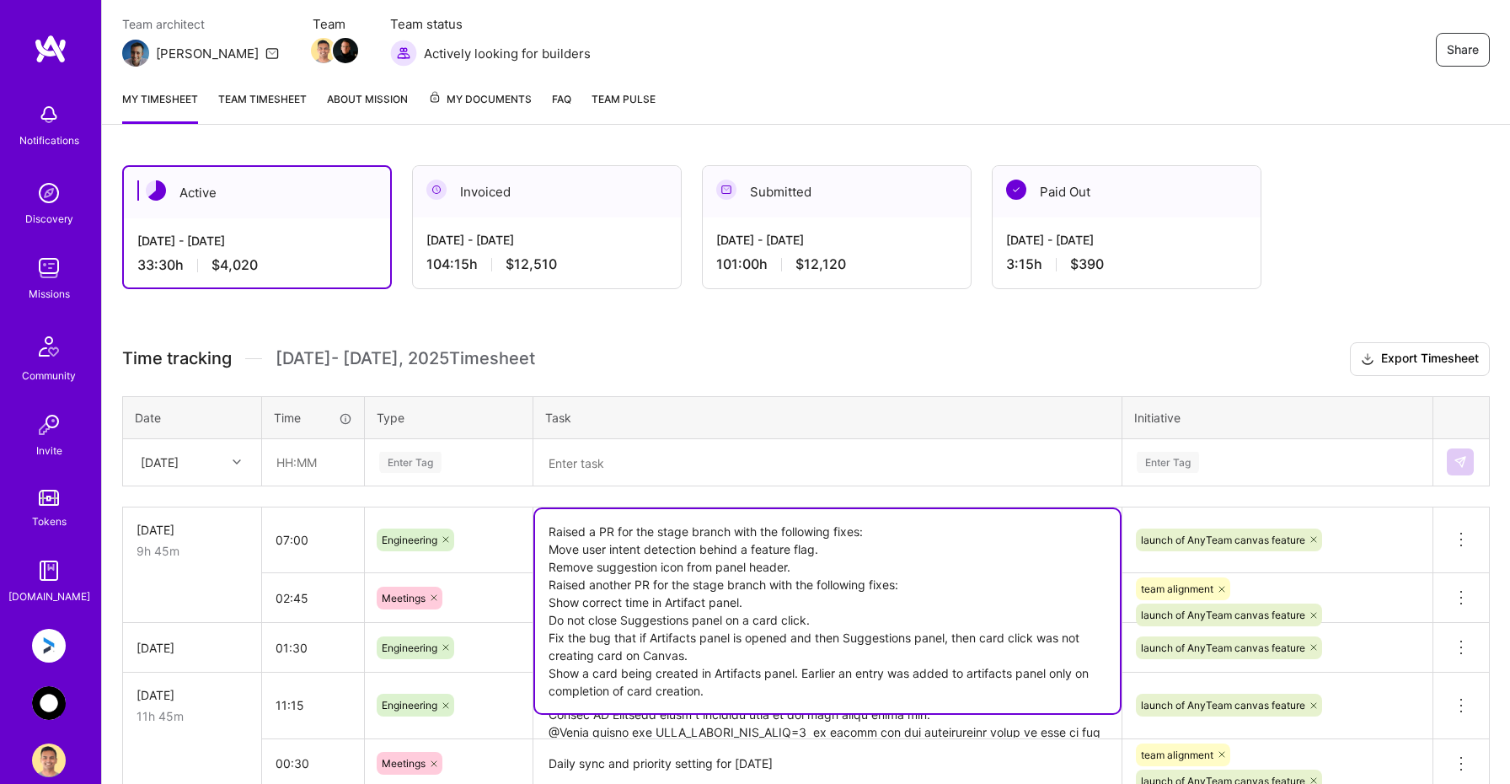
click at [859, 697] on textarea "Raised a PR for the stage branch with the following fixes: Move user intent det…" at bounding box center [827, 611] width 585 height 204
paste textarea "Fix the bug that an artifact under creation in artifact panel was removed after…"
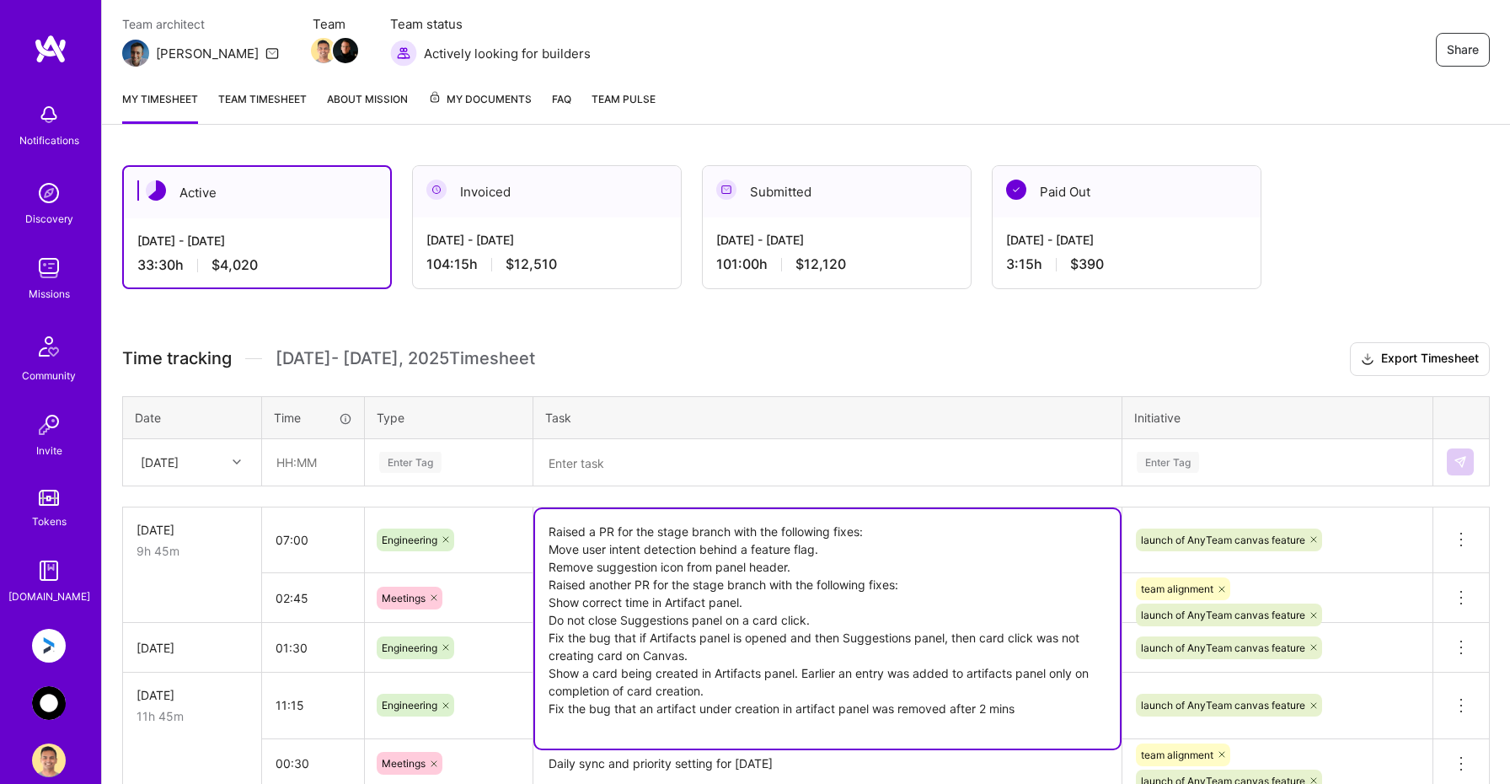
type textarea "Raised a PR for the stage branch with the following fixes: Move user intent det…"
click at [1359, 284] on div "Active [DATE] - [DATE] 33:30 h $4,020 Invoiced [DATE] - [DATE] 104:15 h $12,510…" at bounding box center [763, 227] width 1283 height 124
